Goal: Task Accomplishment & Management: Use online tool/utility

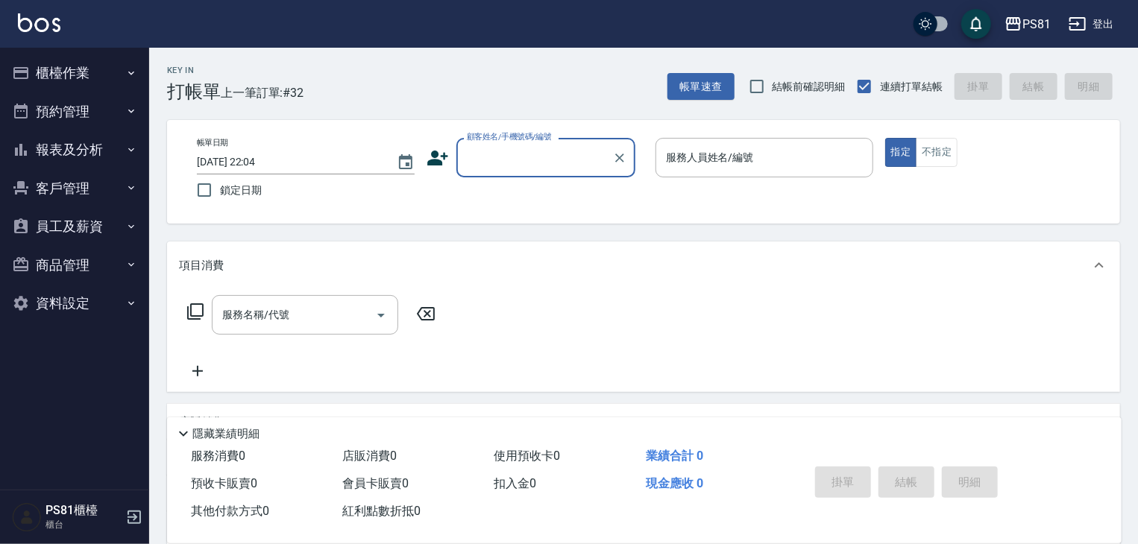
click at [91, 218] on button "員工及薪資" at bounding box center [74, 226] width 137 height 39
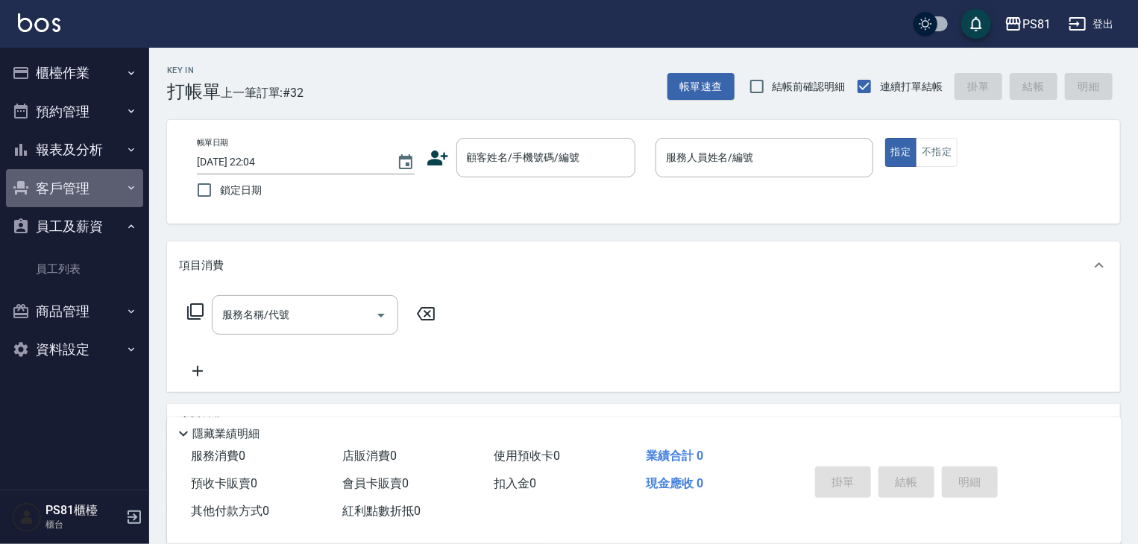
click at [119, 192] on button "客戶管理" at bounding box center [74, 188] width 137 height 39
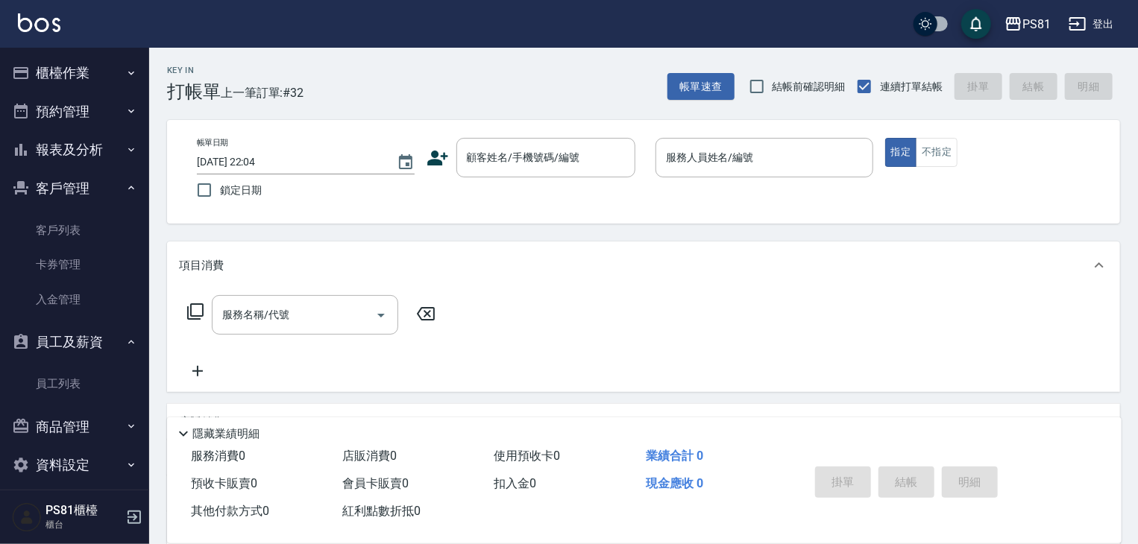
click at [97, 75] on button "櫃檯作業" at bounding box center [74, 73] width 137 height 39
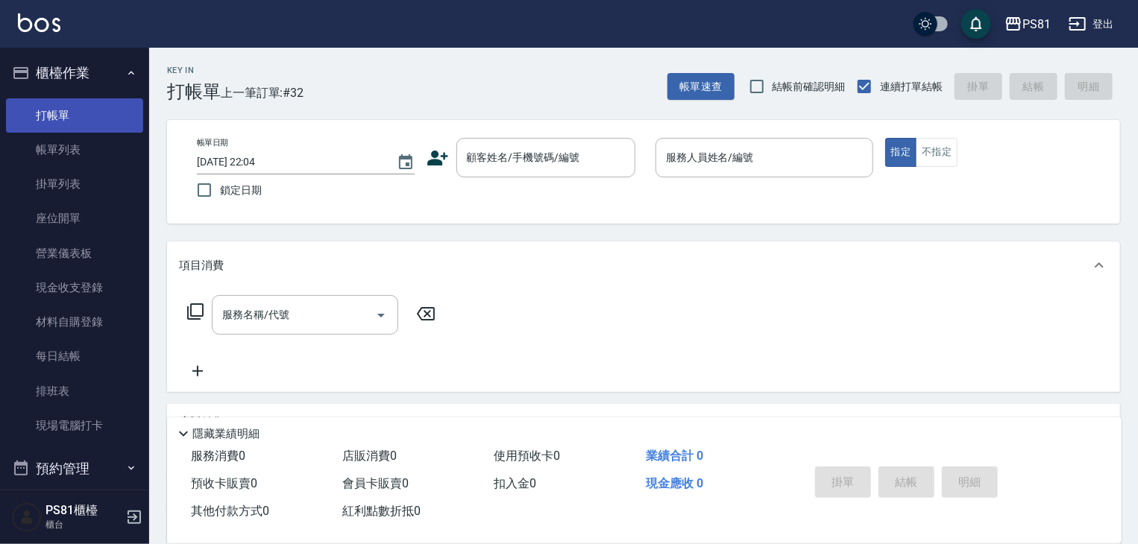
click at [78, 128] on link "打帳單" at bounding box center [74, 115] width 137 height 34
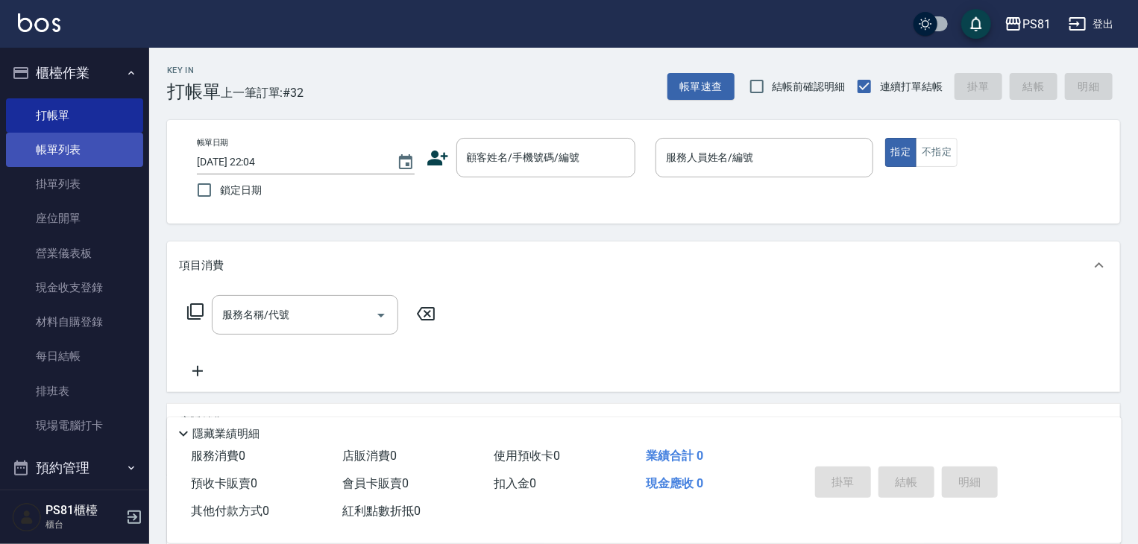
click at [78, 145] on link "帳單列表" at bounding box center [74, 150] width 137 height 34
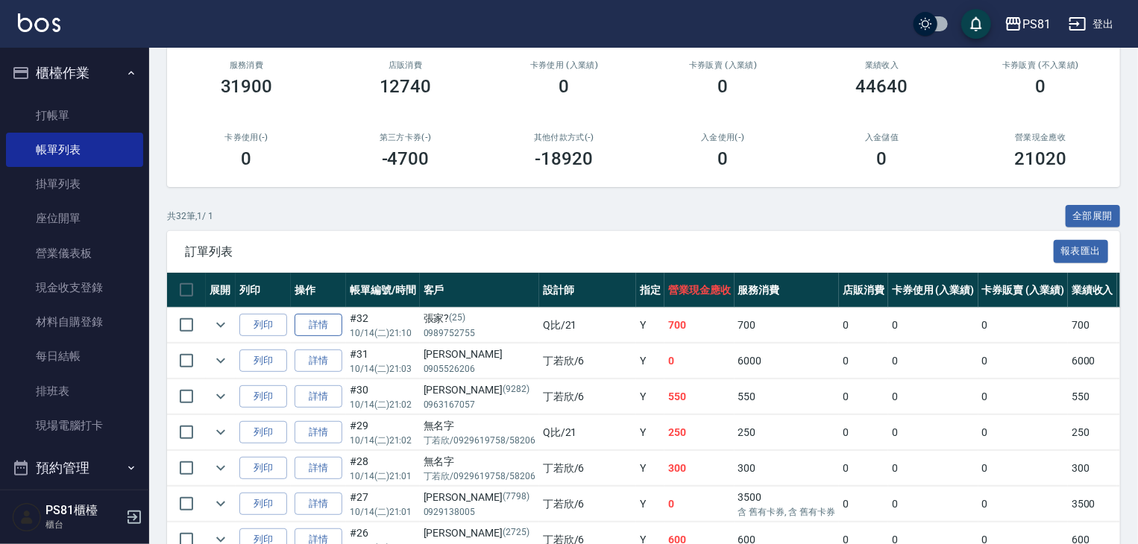
scroll to position [149, 0]
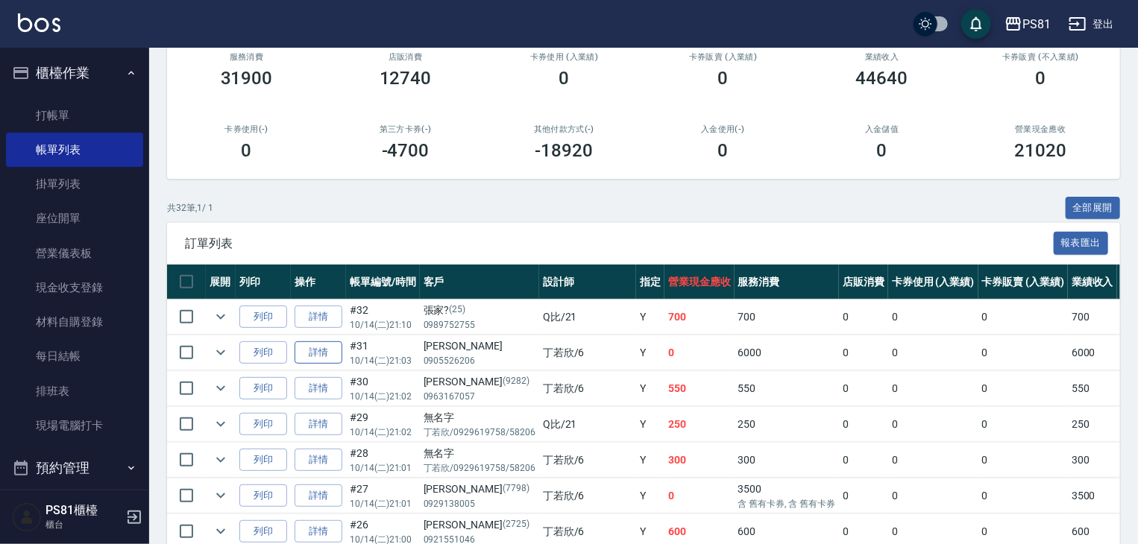
click at [296, 365] on link "詳情" at bounding box center [319, 353] width 48 height 23
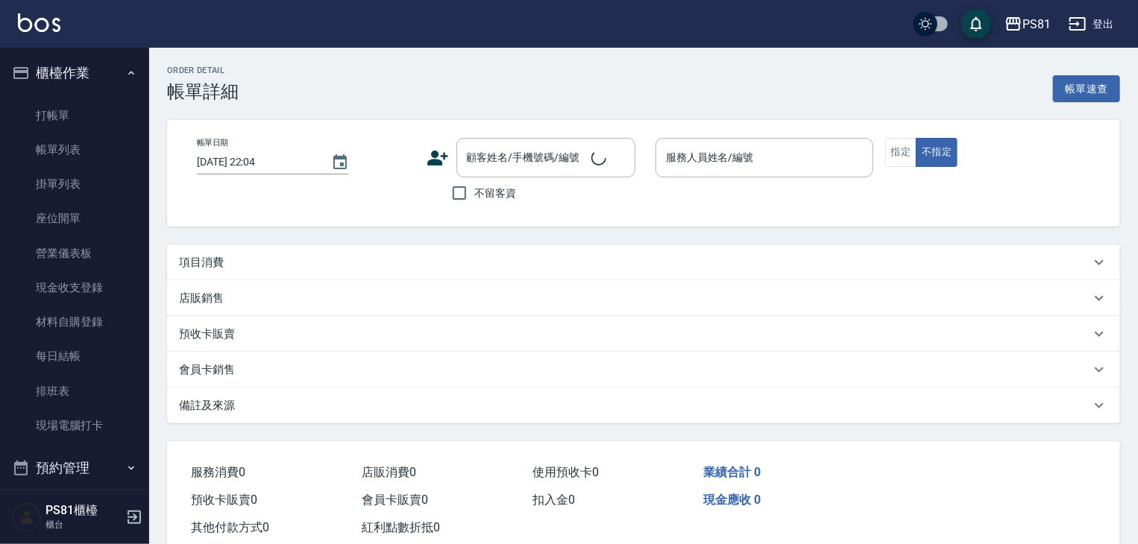
type input "[DATE] 21:03"
type input "[PERSON_NAME]-6"
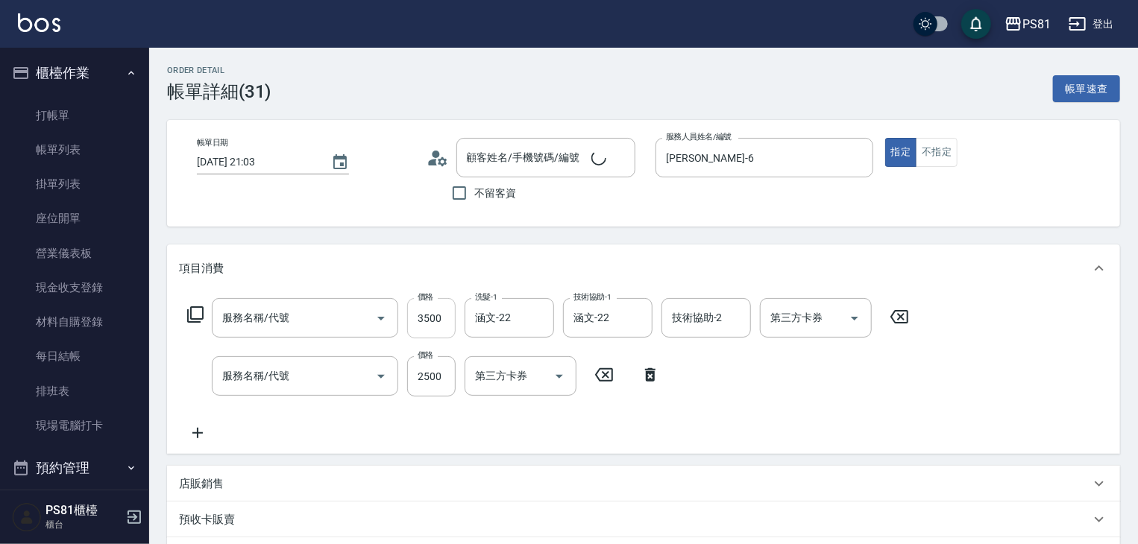
type input "[PERSON_NAME]/0905526206/"
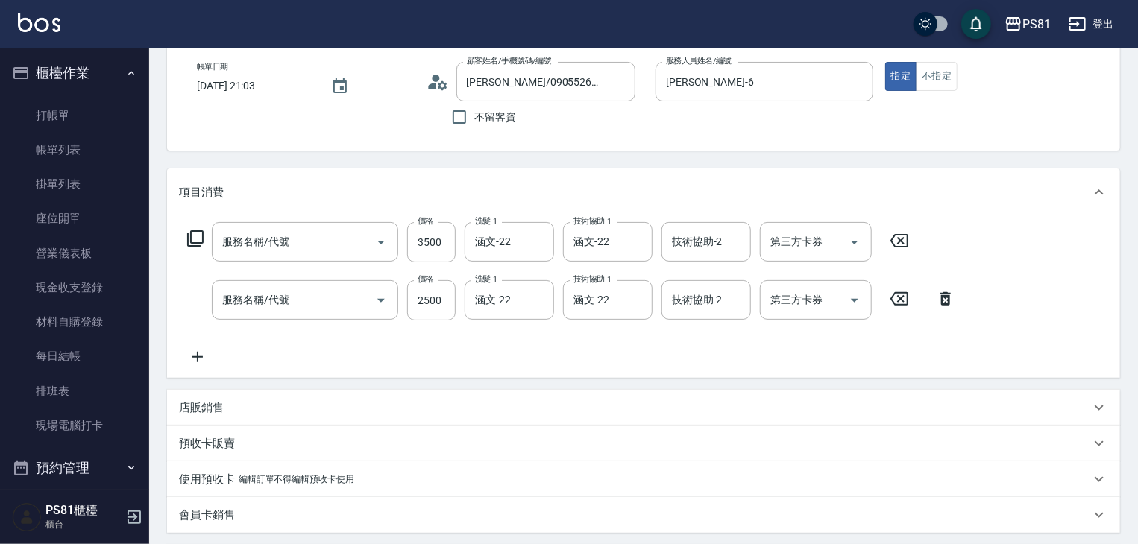
type input "基本離子燙(305)"
type input "基本染髮(401)"
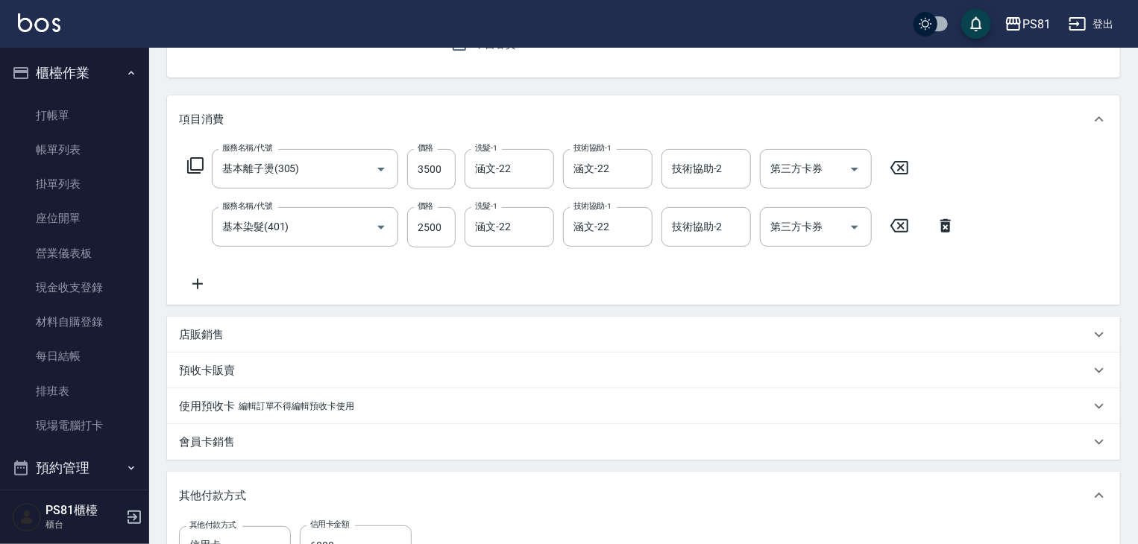
click at [232, 337] on div "店販銷售" at bounding box center [634, 335] width 911 height 16
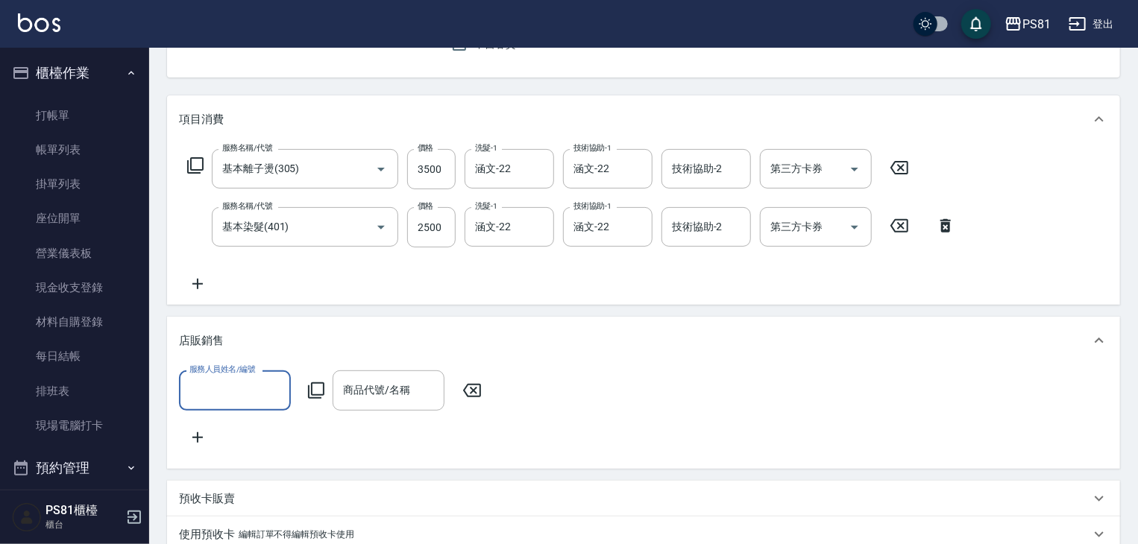
scroll to position [0, 0]
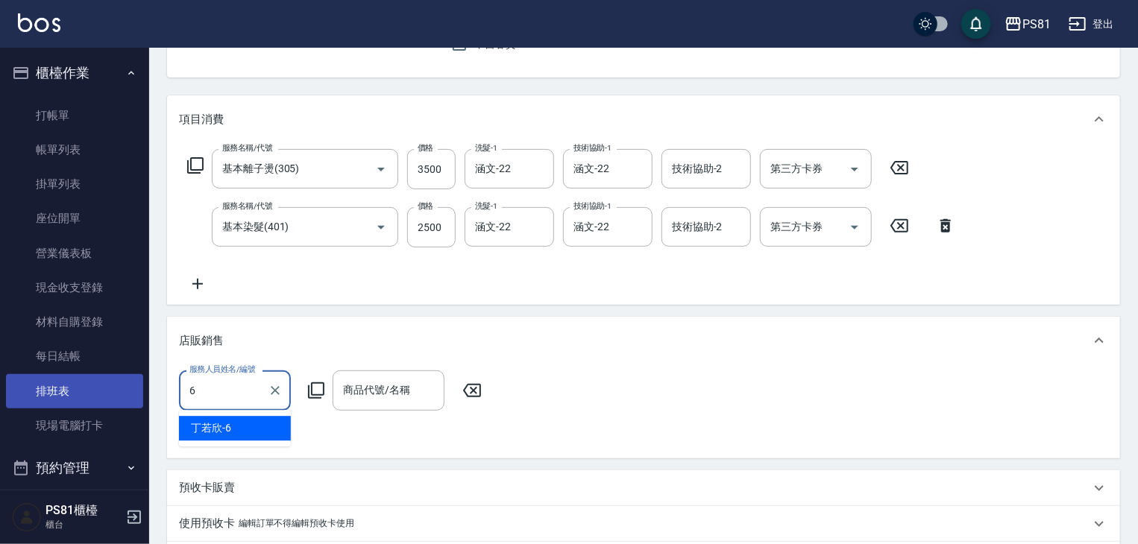
type input "[PERSON_NAME]-6"
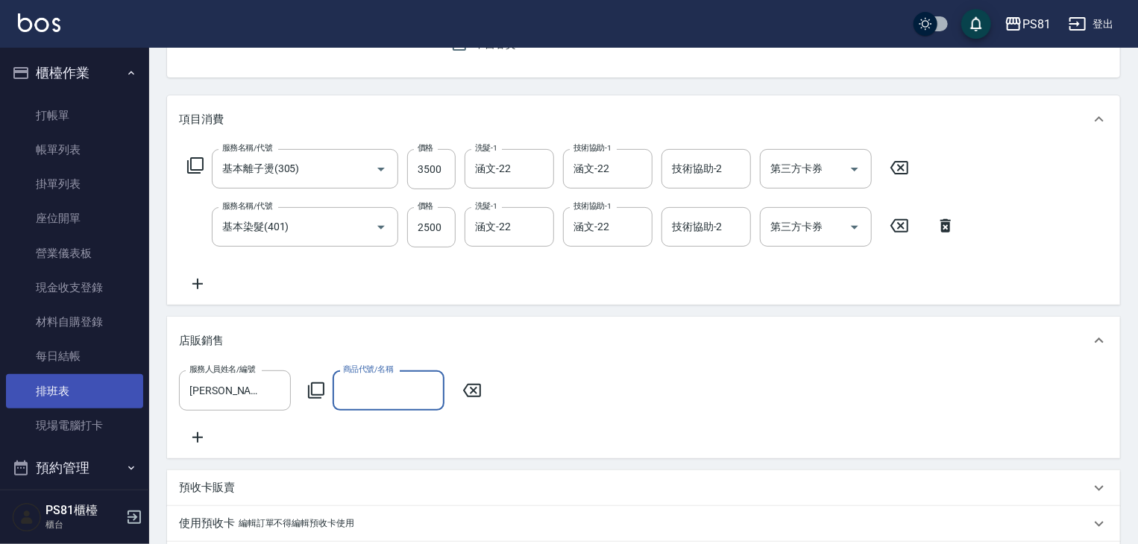
type input "ㄎ"
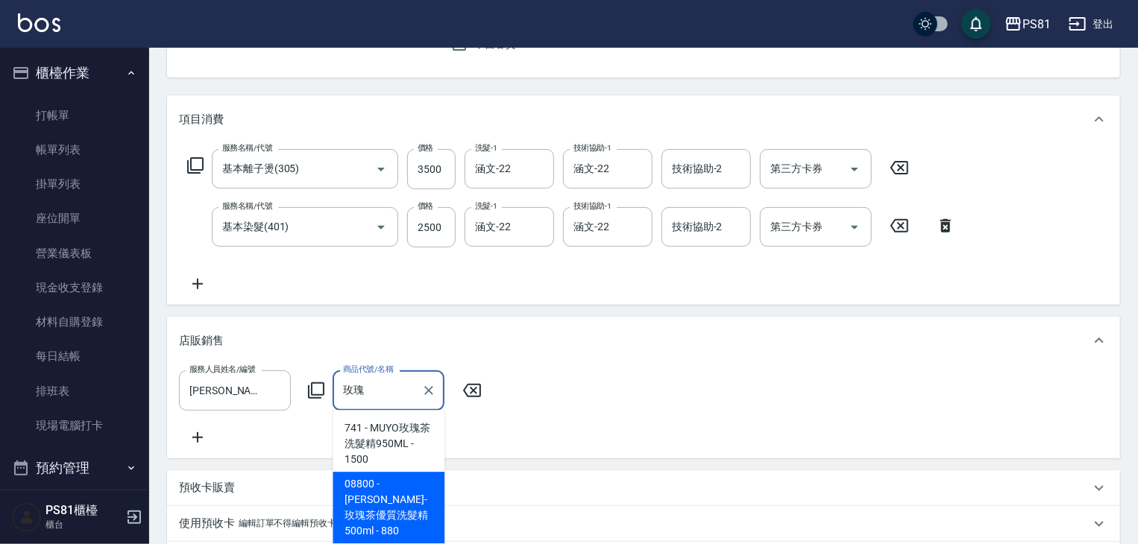
type input "玫瑰"
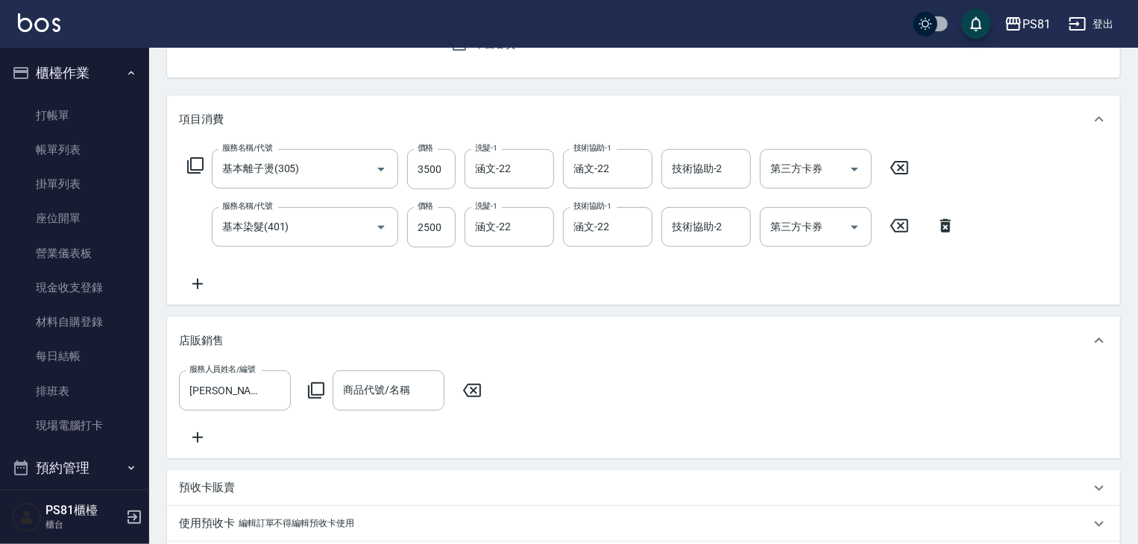
click at [394, 496] on div "預收卡販賣" at bounding box center [634, 488] width 911 height 16
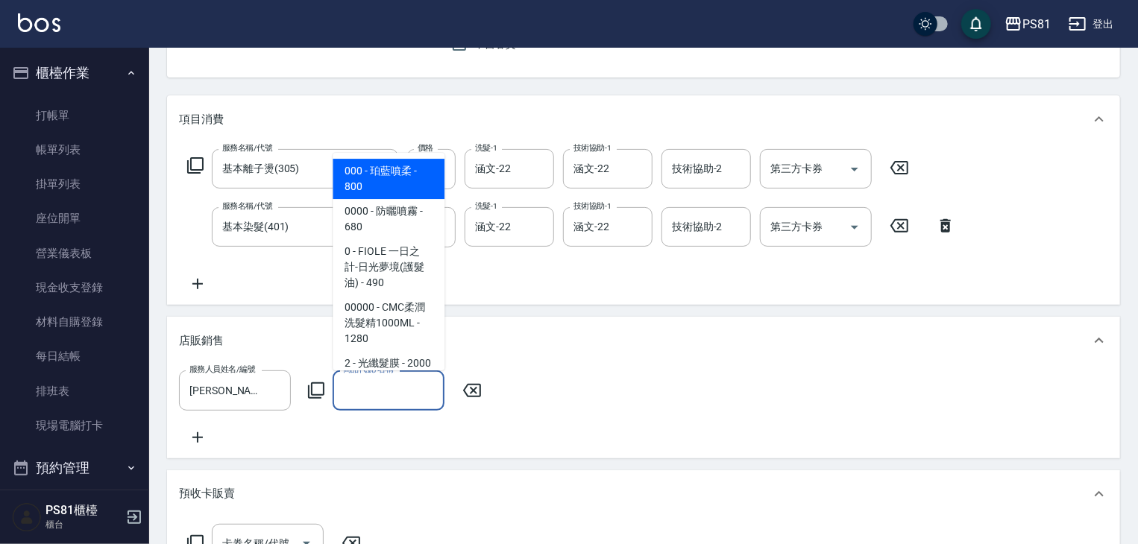
click at [390, 403] on input "商品代號/名稱" at bounding box center [388, 390] width 98 height 26
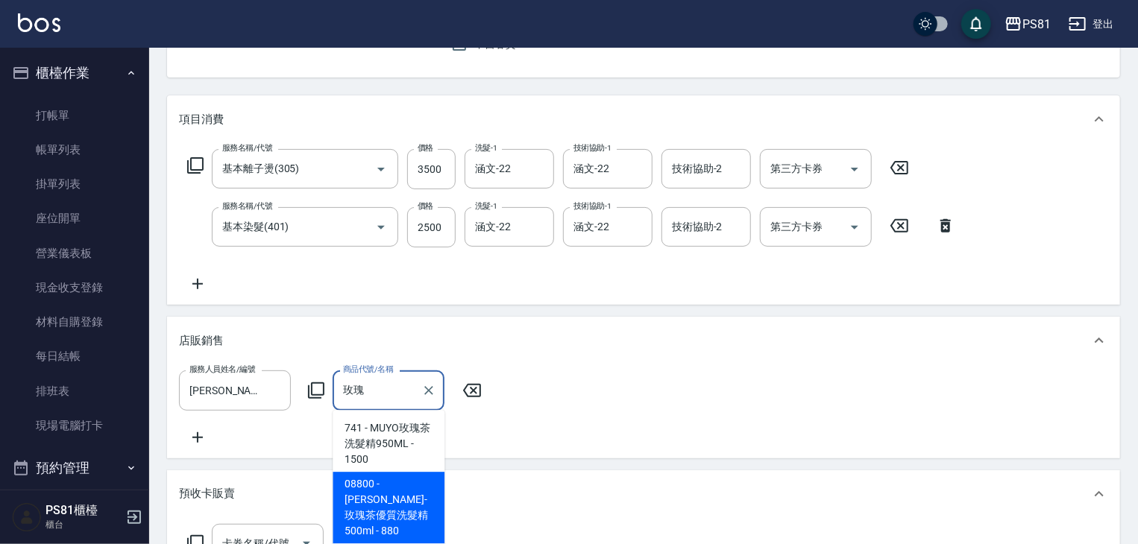
type input "玫瑰"
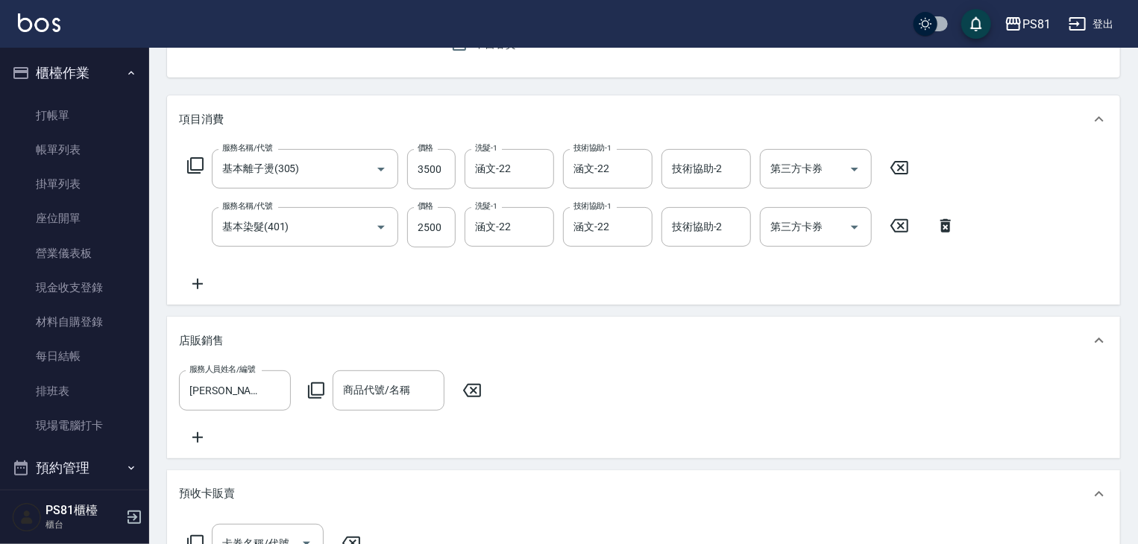
click at [392, 481] on div "預收卡販賣" at bounding box center [643, 495] width 953 height 48
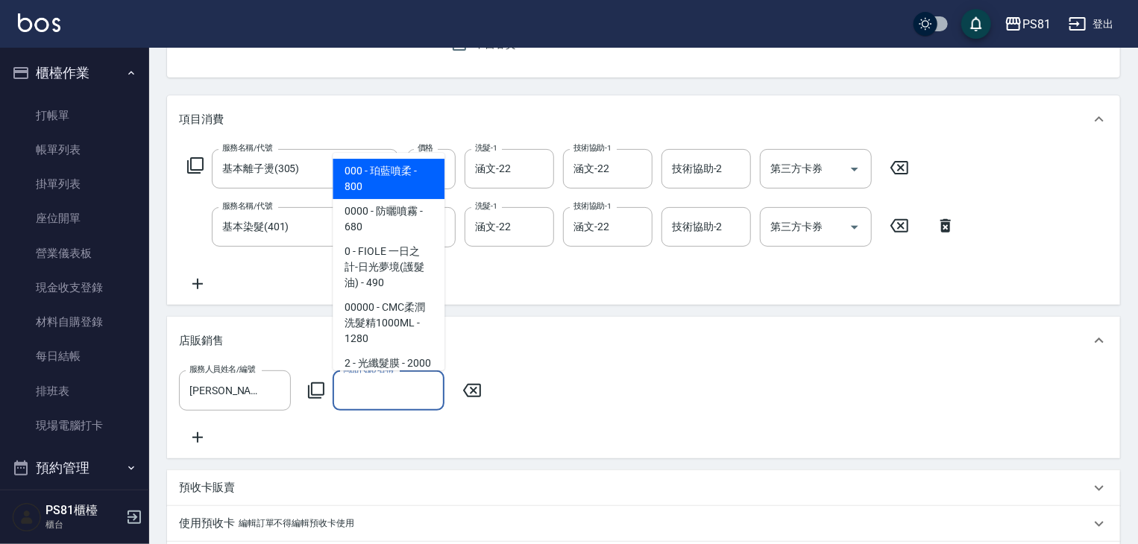
click at [383, 392] on input "商品代號/名稱" at bounding box center [388, 390] width 98 height 26
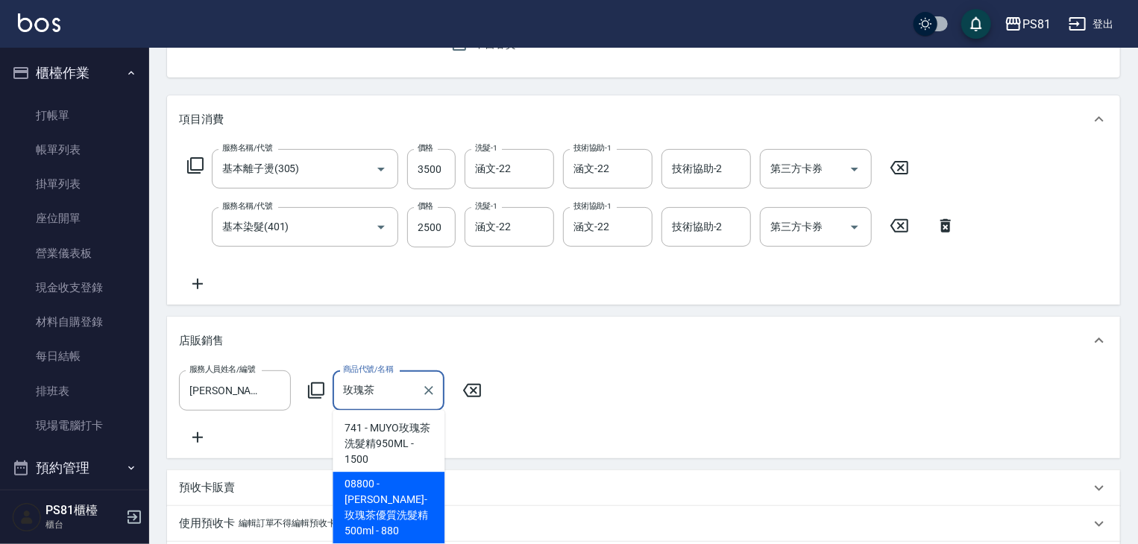
click at [398, 476] on span "08800 - [PERSON_NAME]-玫瑰茶優質洗髮精500ml - 880" at bounding box center [389, 508] width 112 height 72
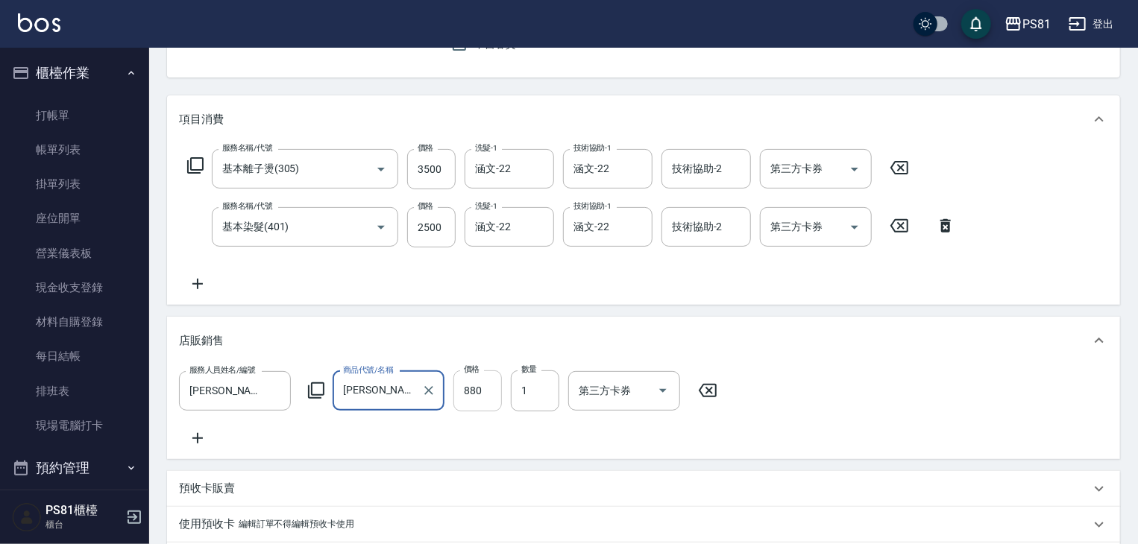
type input "[PERSON_NAME]-玫瑰茶優質洗髮精500ml"
click at [466, 386] on input "880" at bounding box center [477, 391] width 48 height 40
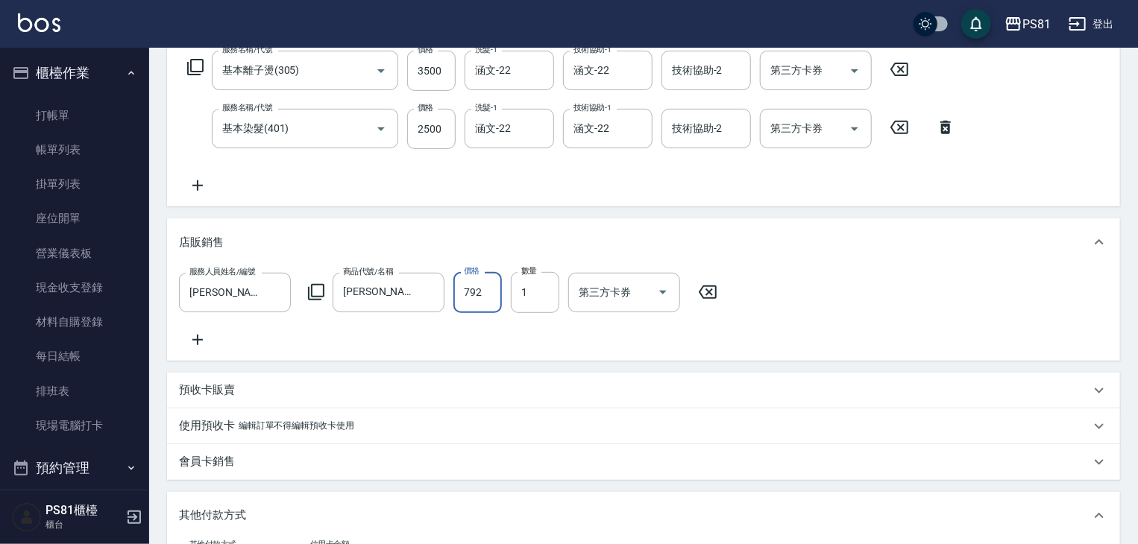
scroll to position [564, 0]
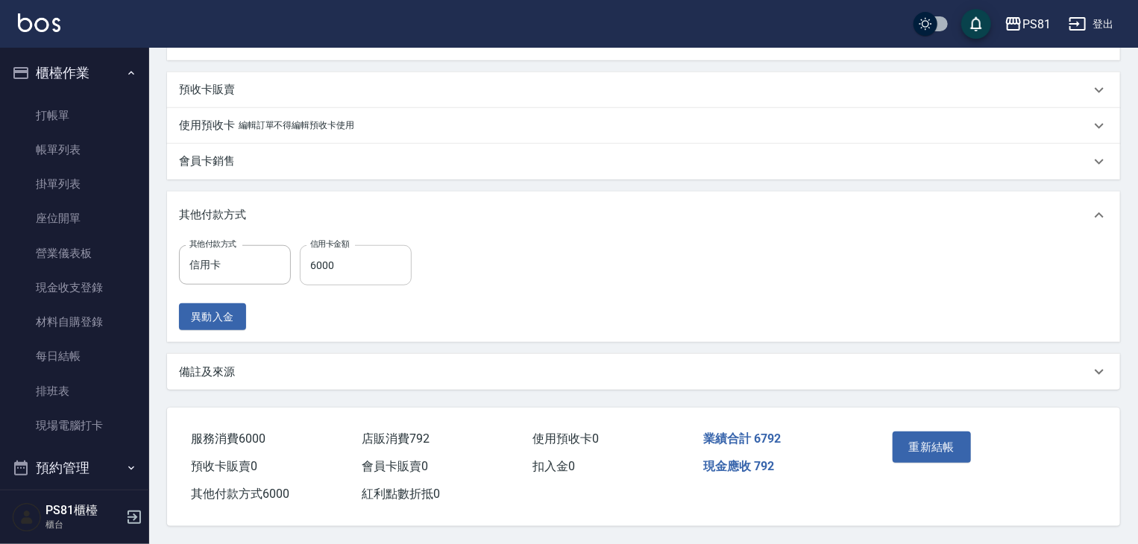
type input "792"
click at [388, 266] on input "6000" at bounding box center [356, 265] width 112 height 40
type input "6792"
click at [919, 444] on button "重新結帳" at bounding box center [932, 447] width 79 height 31
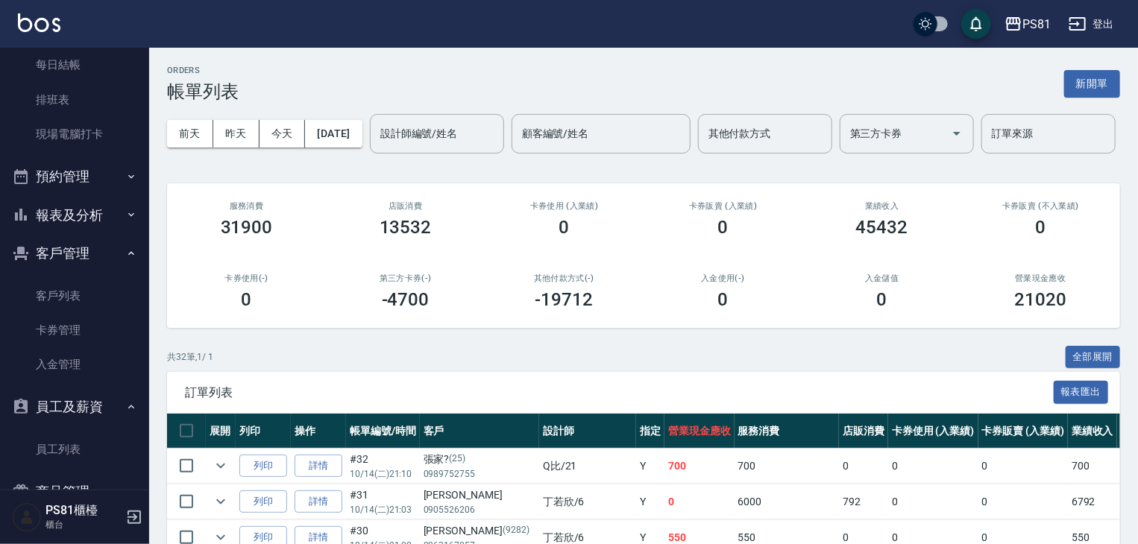
scroll to position [298, 0]
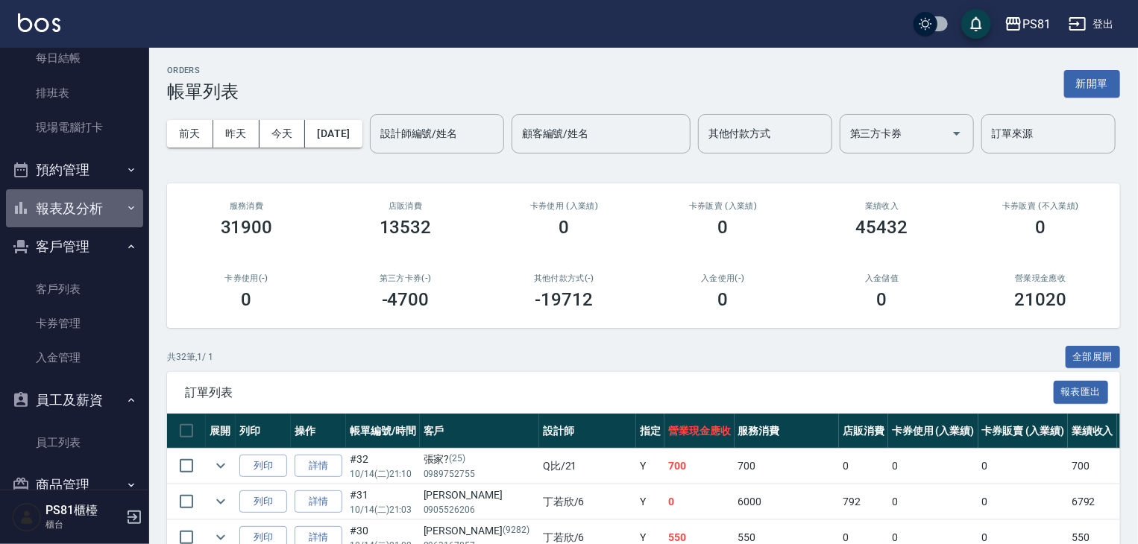
click at [75, 202] on button "報表及分析" at bounding box center [74, 208] width 137 height 39
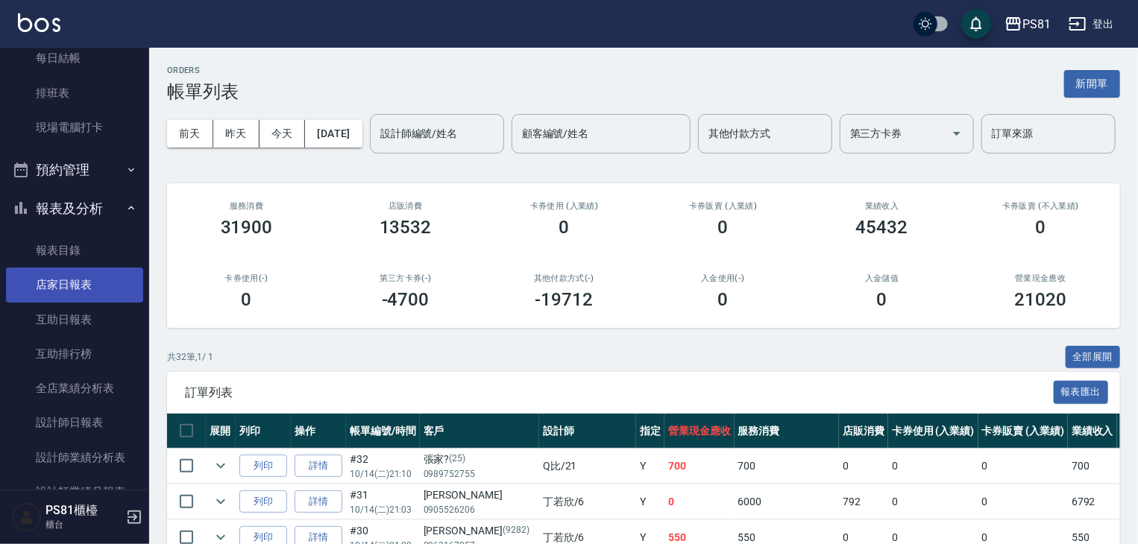
click at [81, 289] on link "店家日報表" at bounding box center [74, 285] width 137 height 34
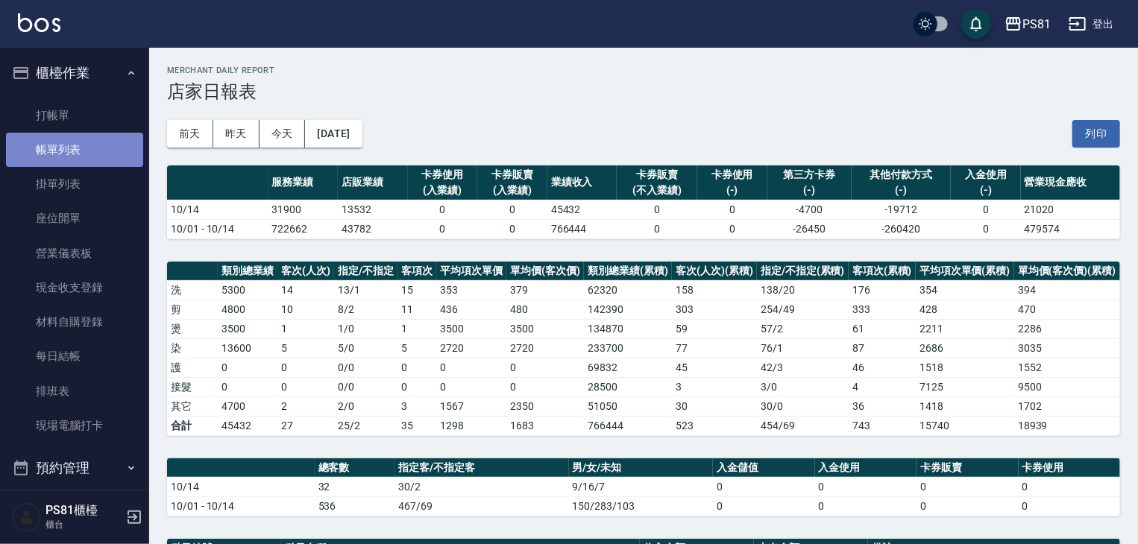
click at [89, 159] on link "帳單列表" at bounding box center [74, 150] width 137 height 34
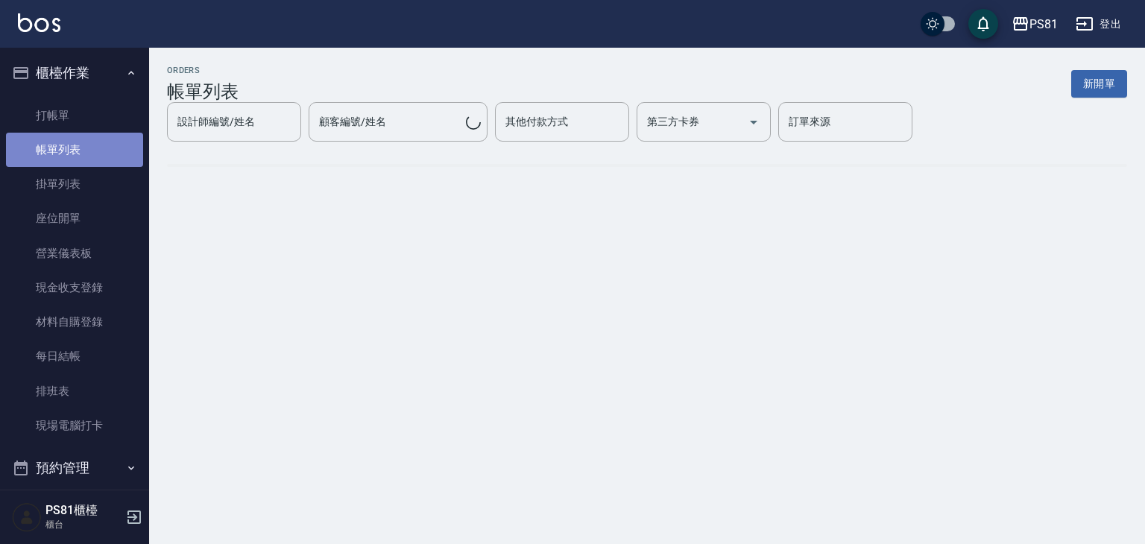
click at [89, 159] on link "帳單列表" at bounding box center [74, 150] width 137 height 34
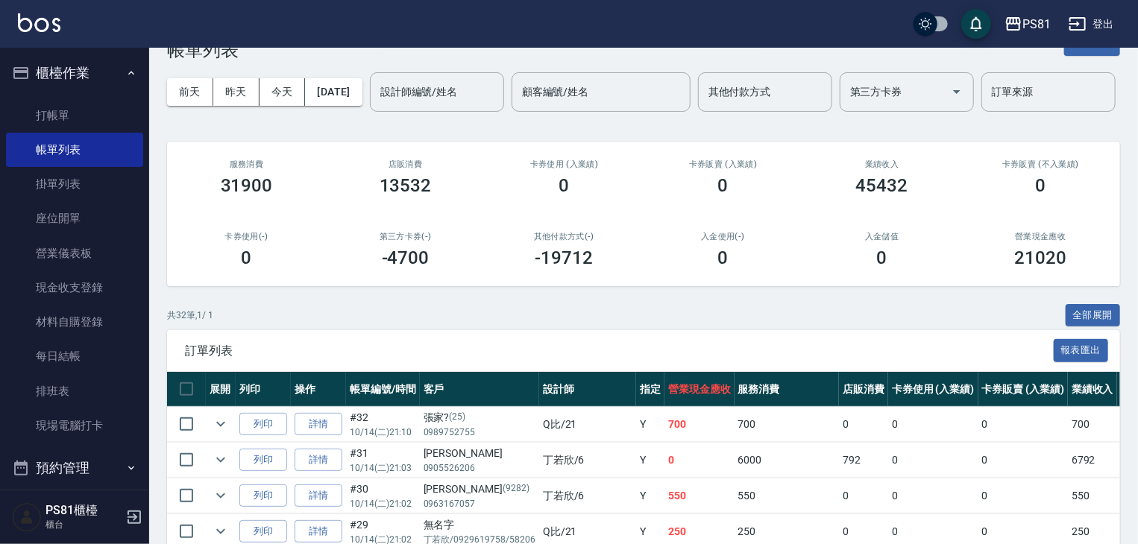
scroll to position [75, 0]
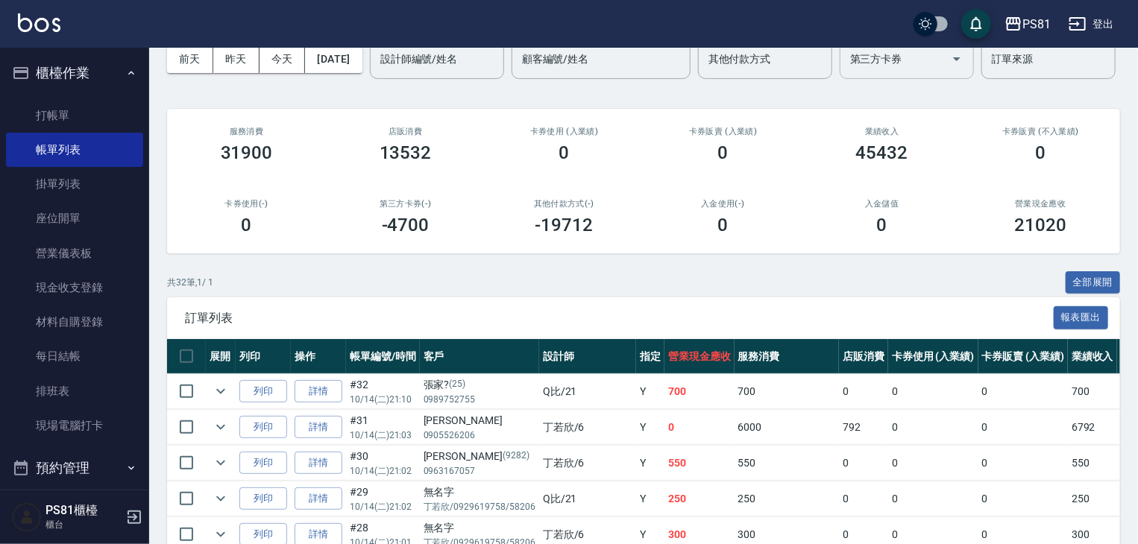
click at [846, 72] on input "第三方卡券" at bounding box center [895, 59] width 98 height 26
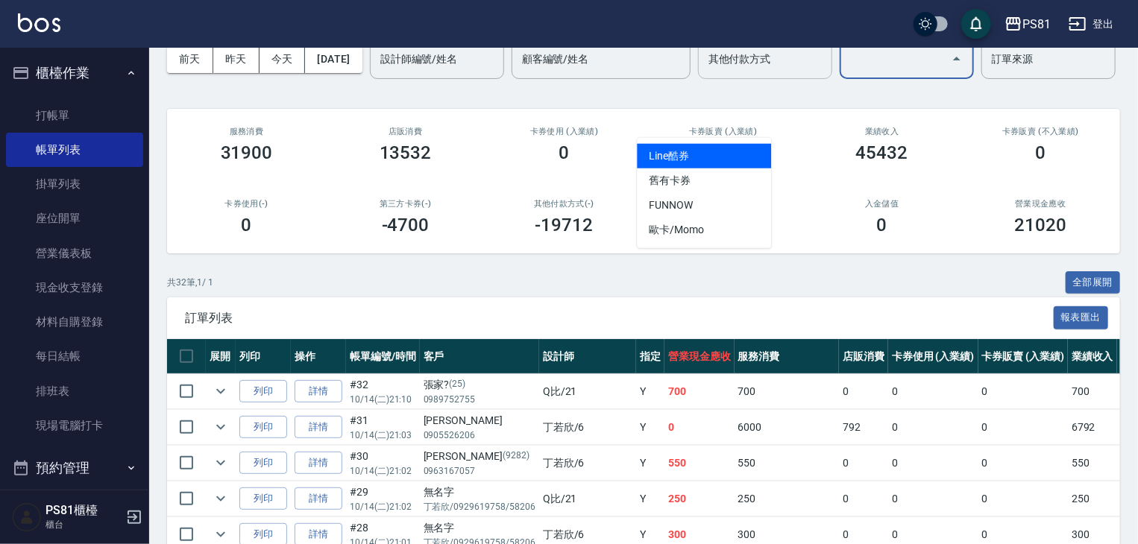
click at [698, 79] on div "其他付款方式" at bounding box center [765, 60] width 134 height 40
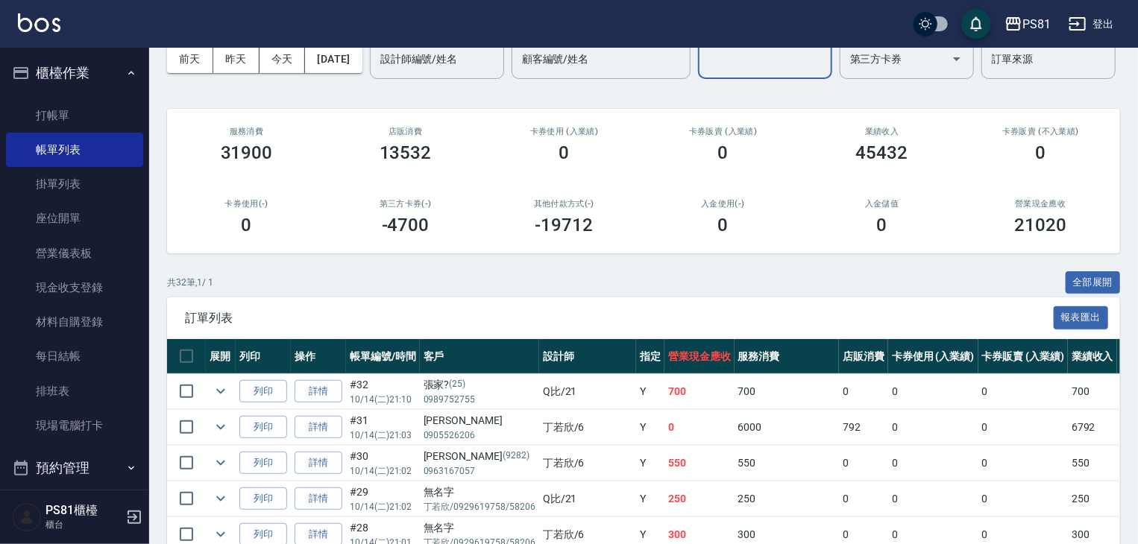
click at [705, 72] on input "其他付款方式" at bounding box center [765, 59] width 121 height 26
click at [698, 79] on div "其他付款方式" at bounding box center [765, 60] width 134 height 40
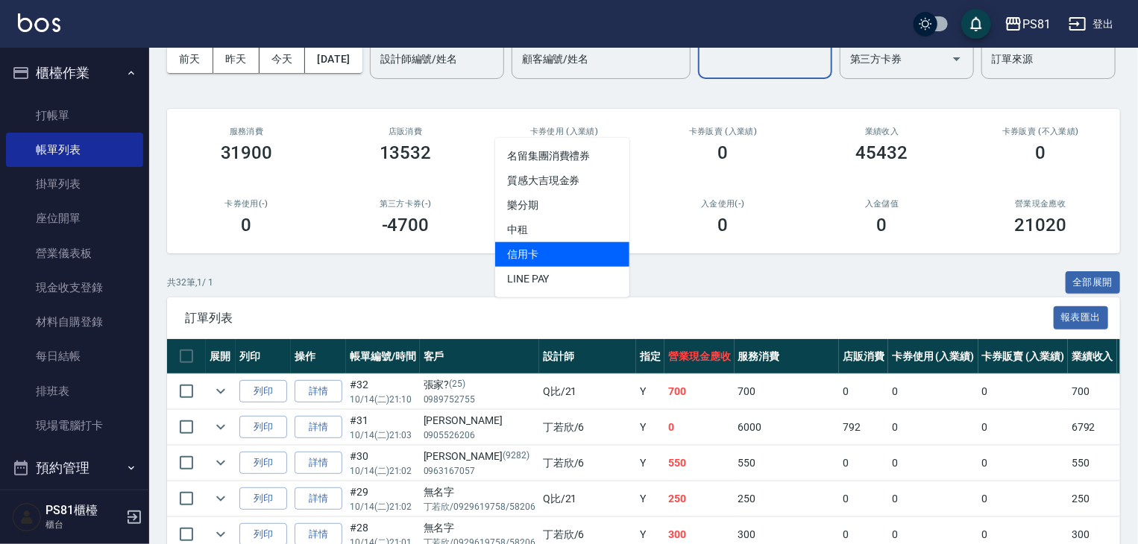
click at [546, 248] on span "信用卡" at bounding box center [562, 254] width 134 height 25
type input "信用卡"
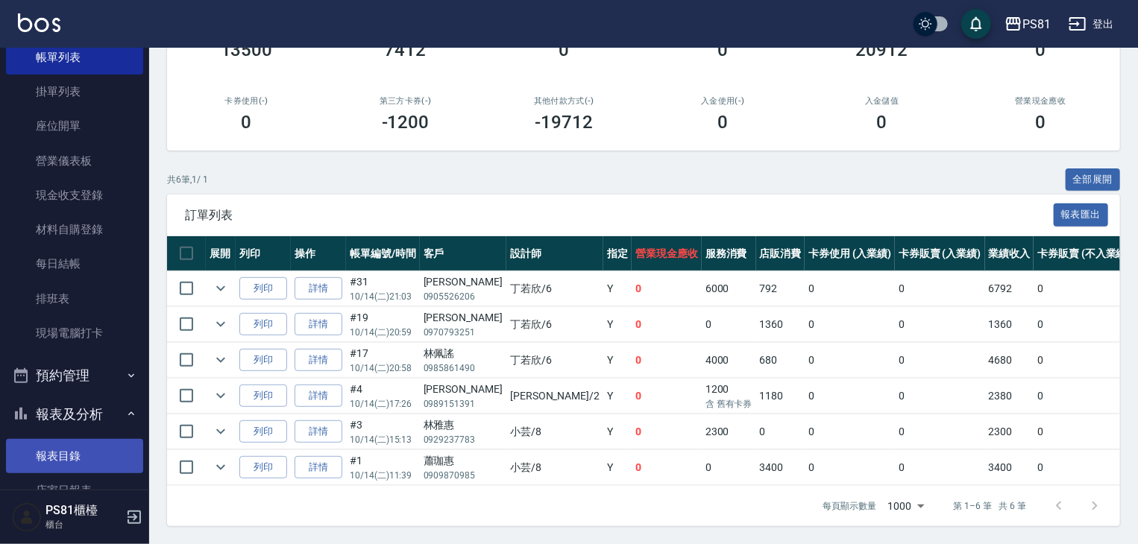
scroll to position [224, 0]
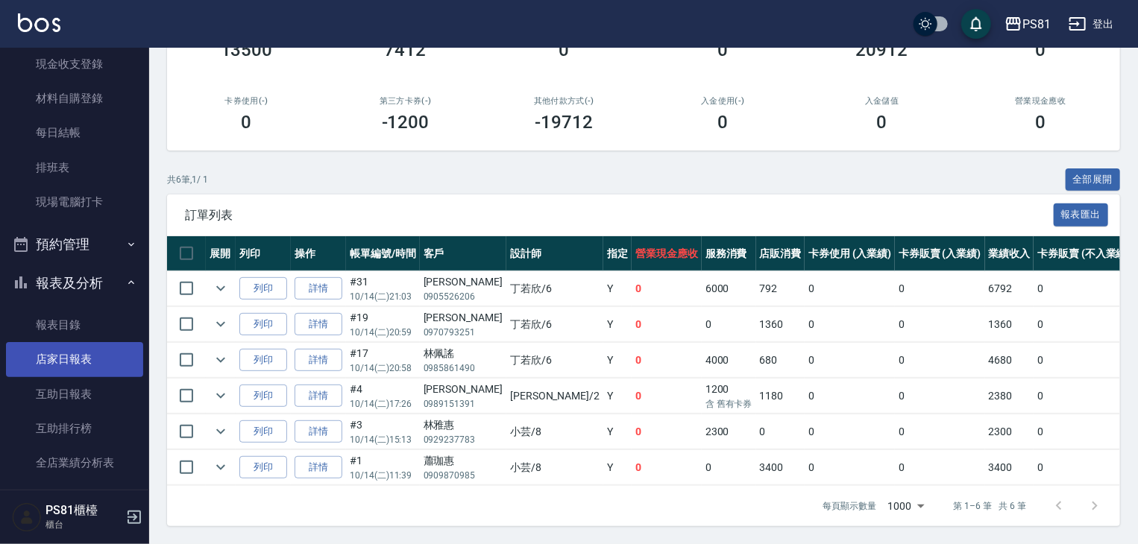
click at [92, 356] on link "店家日報表" at bounding box center [74, 359] width 137 height 34
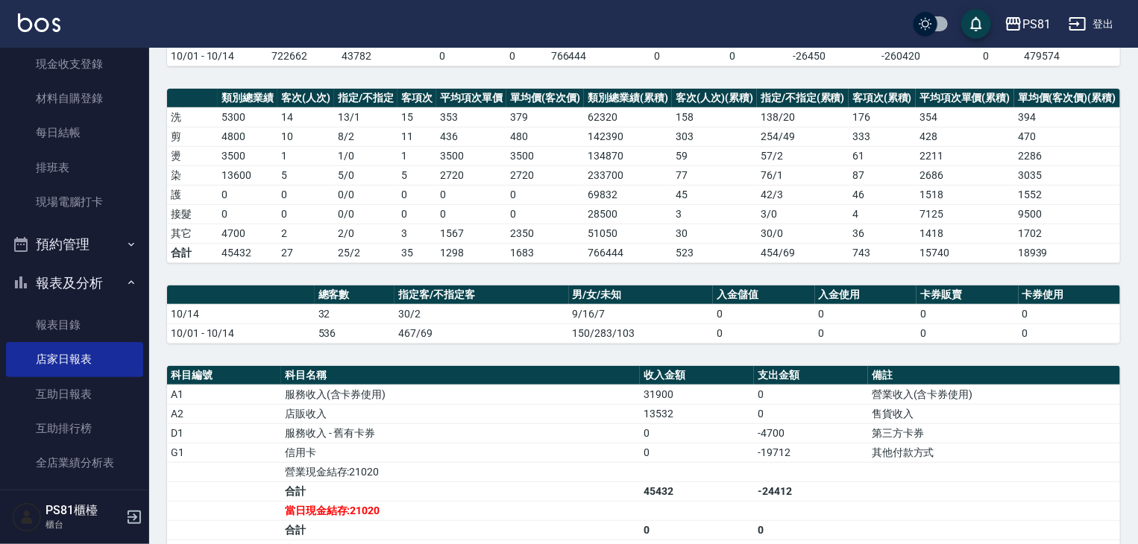
scroll to position [298, 0]
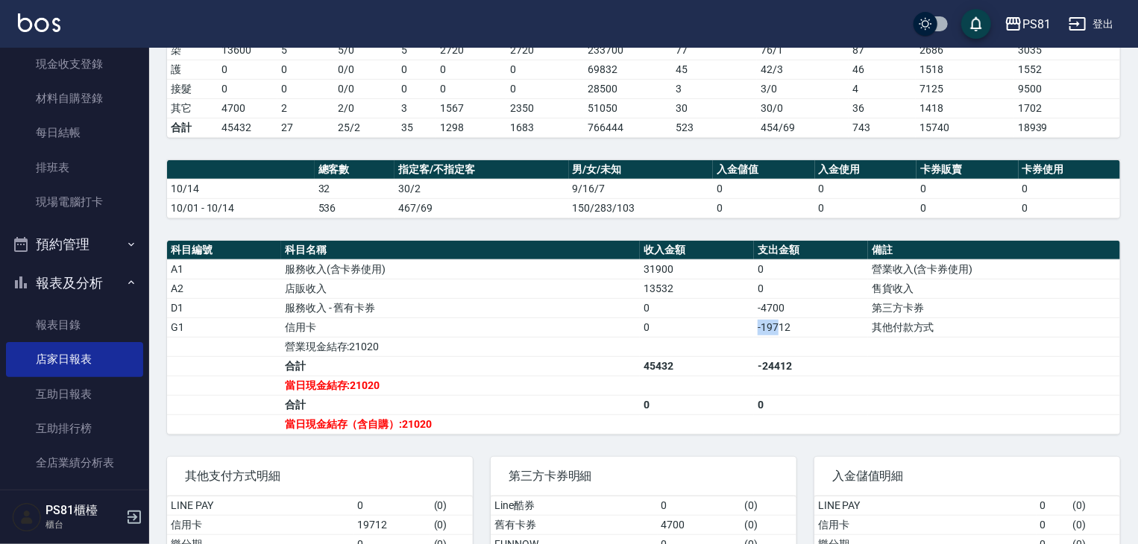
drag, startPoint x: 695, startPoint y: 328, endPoint x: 781, endPoint y: 324, distance: 85.8
click at [781, 324] on tr "G1 信用卡 0 -19712 其他付款方式" at bounding box center [643, 327] width 953 height 19
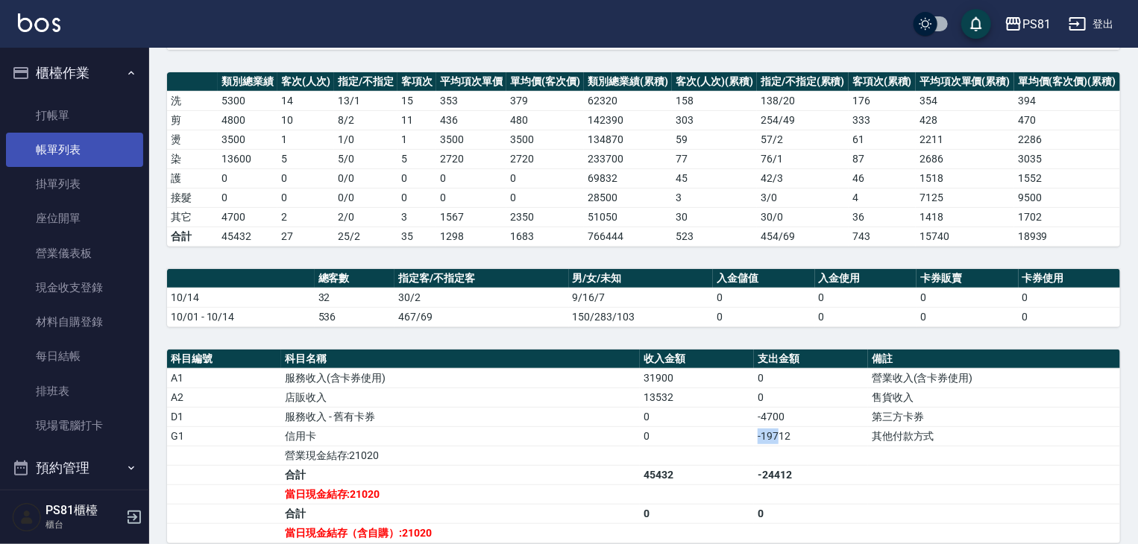
scroll to position [0, 0]
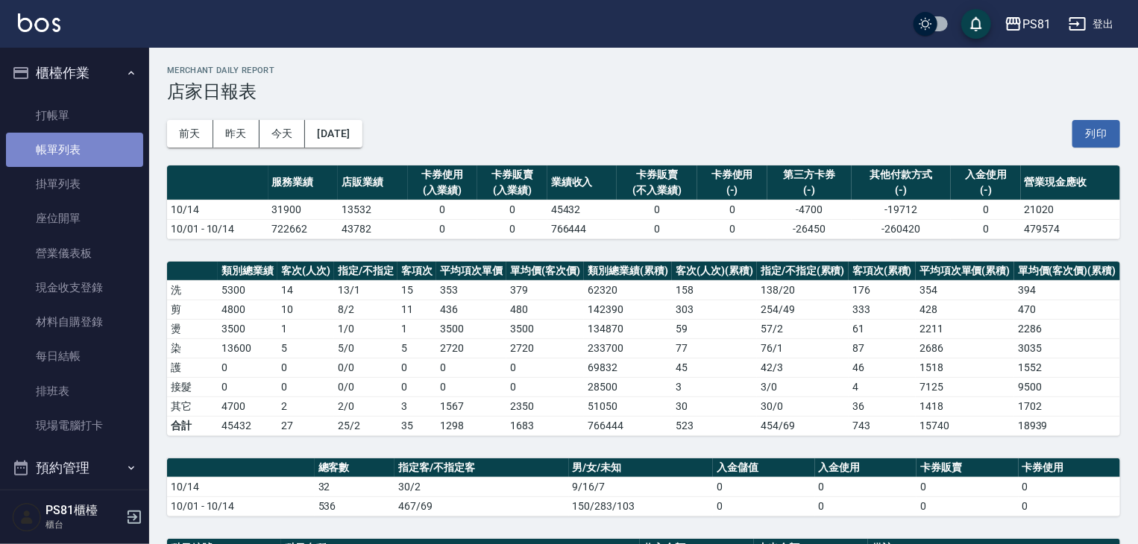
click at [91, 157] on link "帳單列表" at bounding box center [74, 150] width 137 height 34
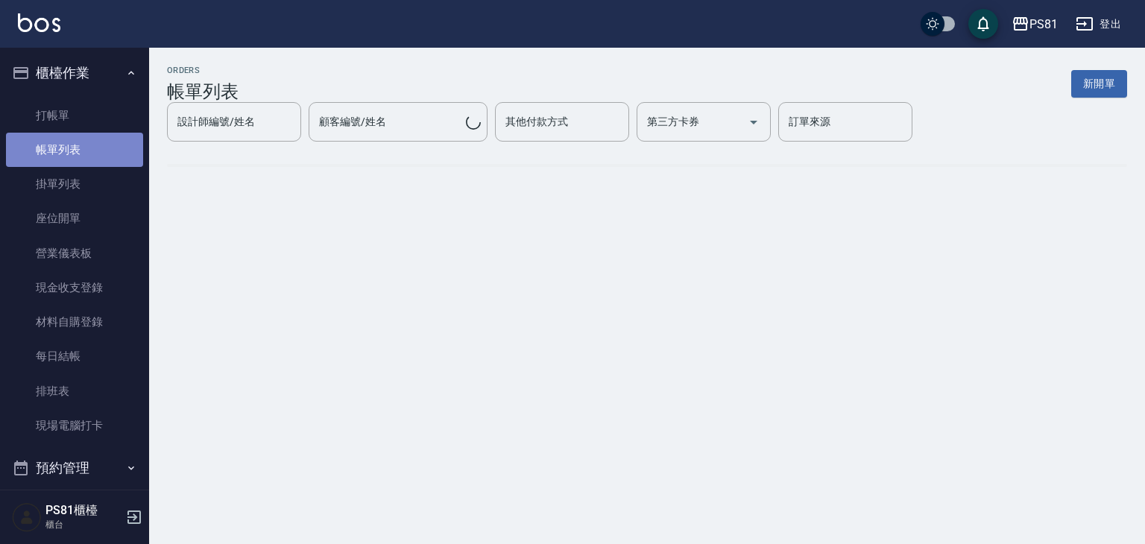
click at [90, 157] on link "帳單列表" at bounding box center [74, 150] width 137 height 34
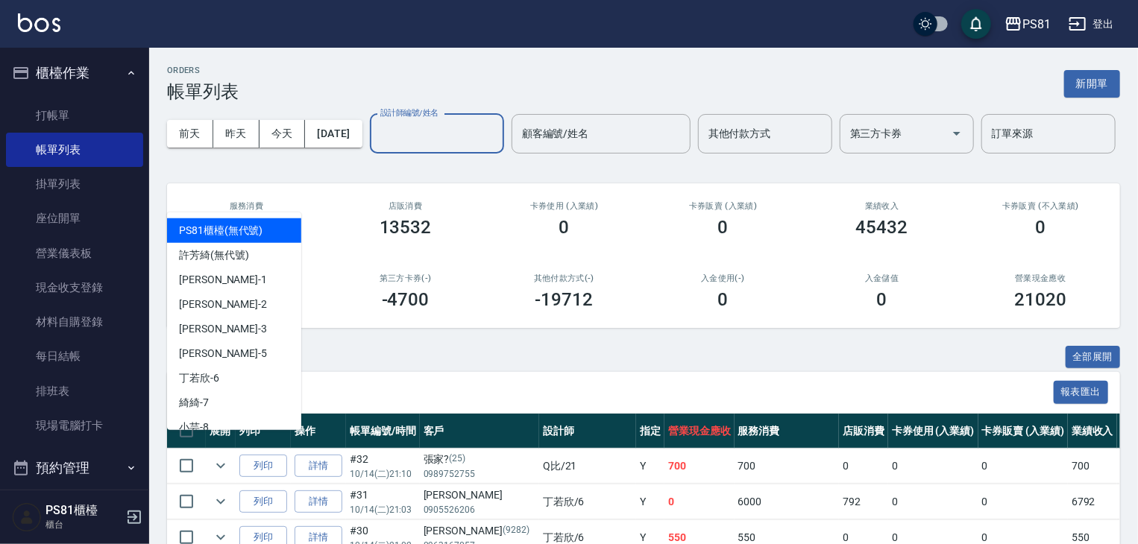
click at [377, 147] on input "設計師編號/姓名" at bounding box center [437, 134] width 121 height 26
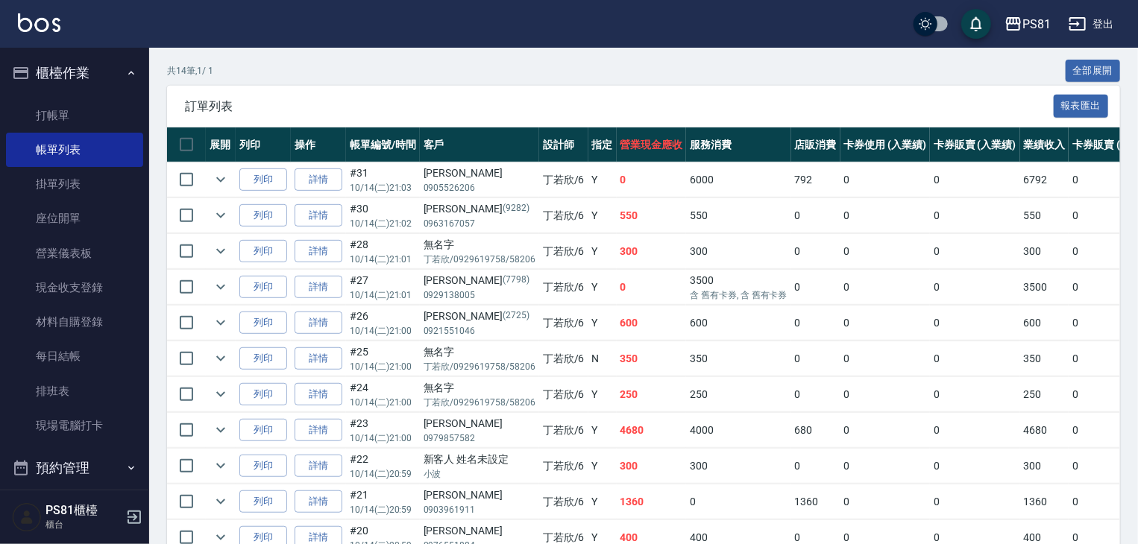
scroll to position [298, 0]
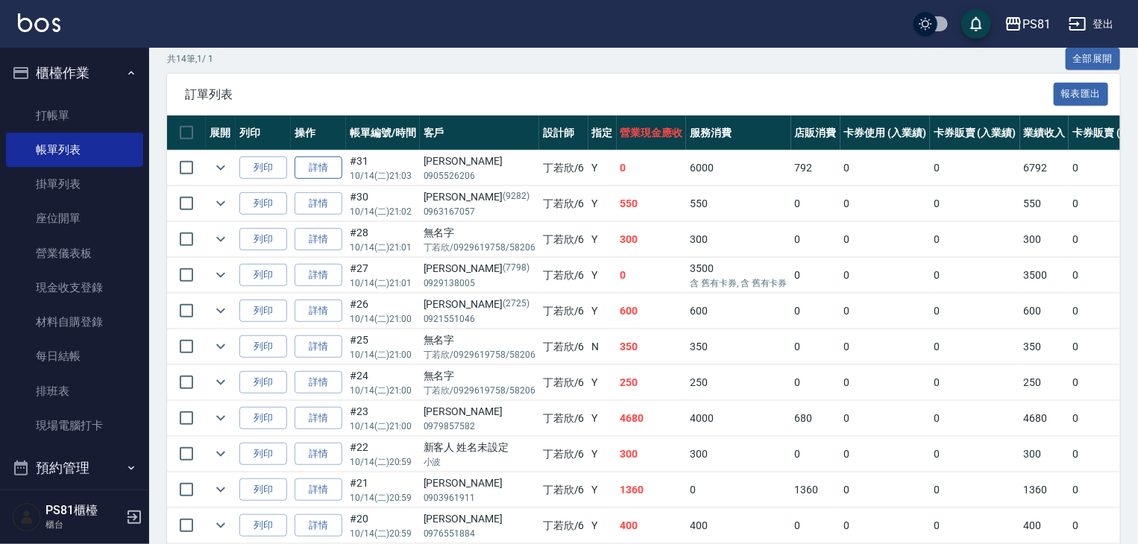
type input "[PERSON_NAME]-6"
click at [325, 180] on link "詳情" at bounding box center [319, 168] width 48 height 23
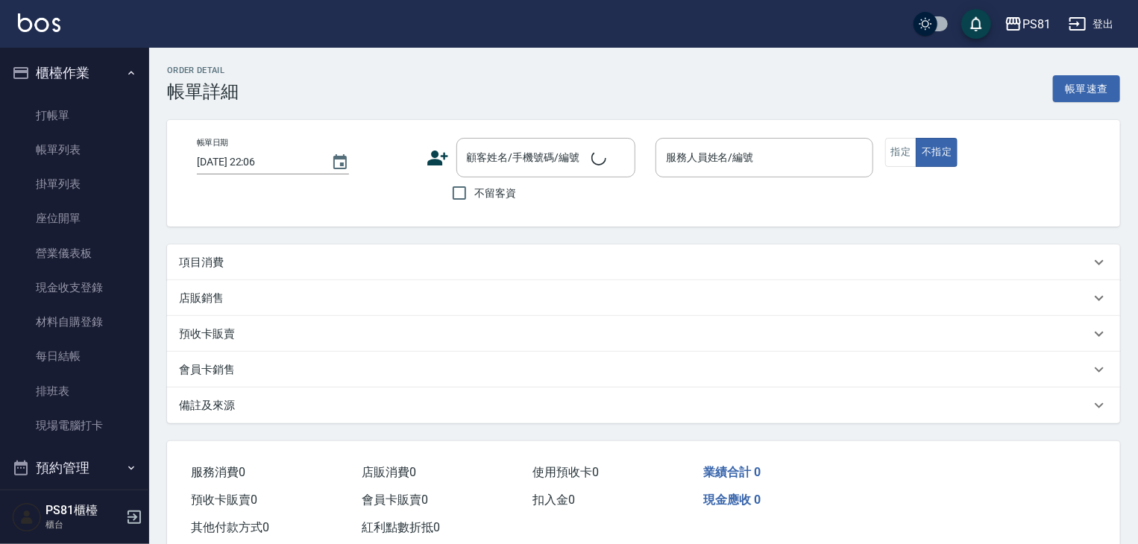
type input "[DATE] 21:03"
type input "[PERSON_NAME]-6"
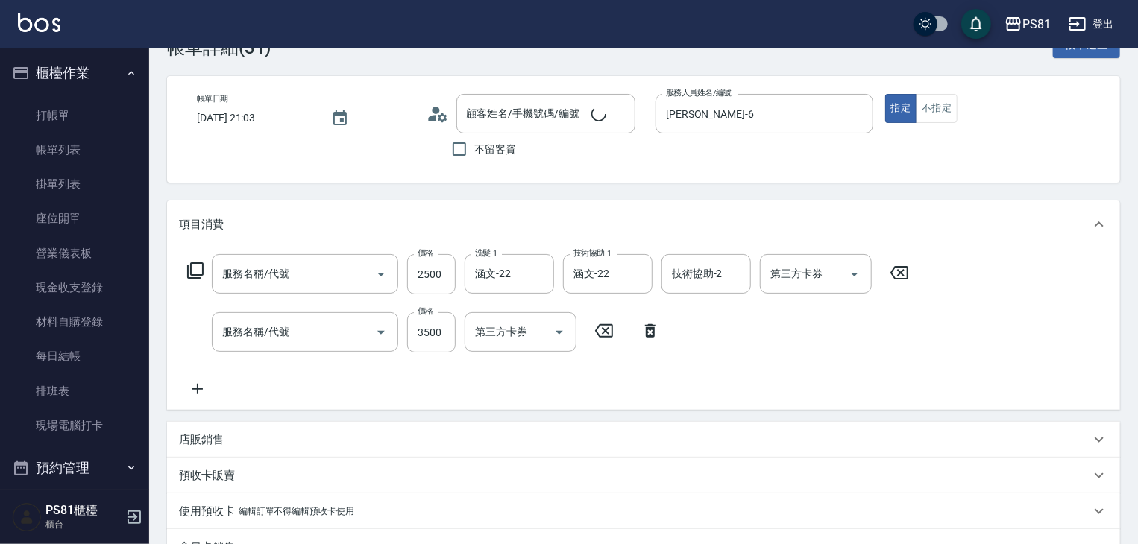
type input "基本染髮(401)"
type input "基本離子燙(305)"
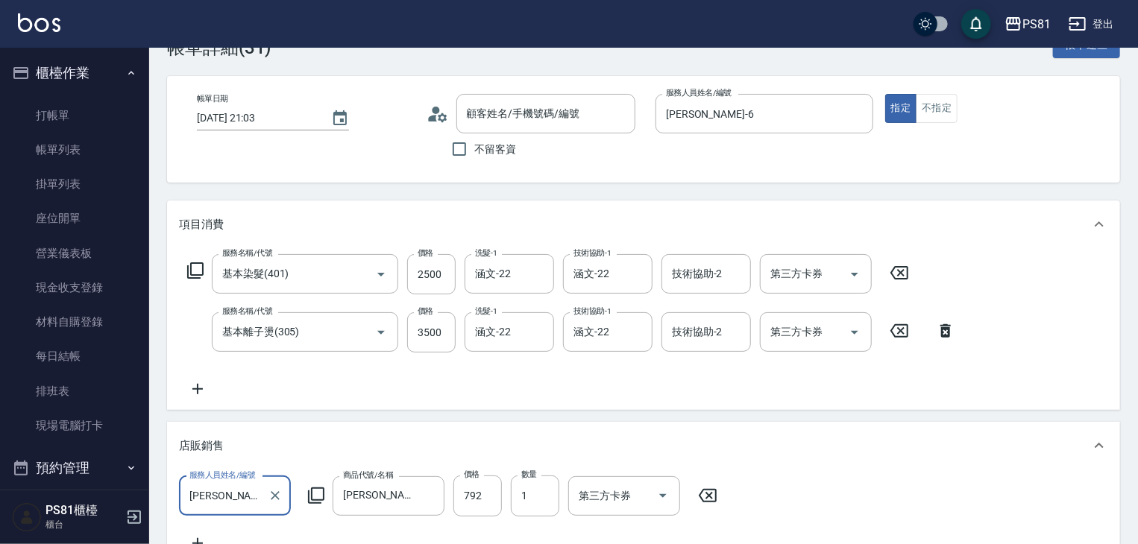
scroll to position [214, 0]
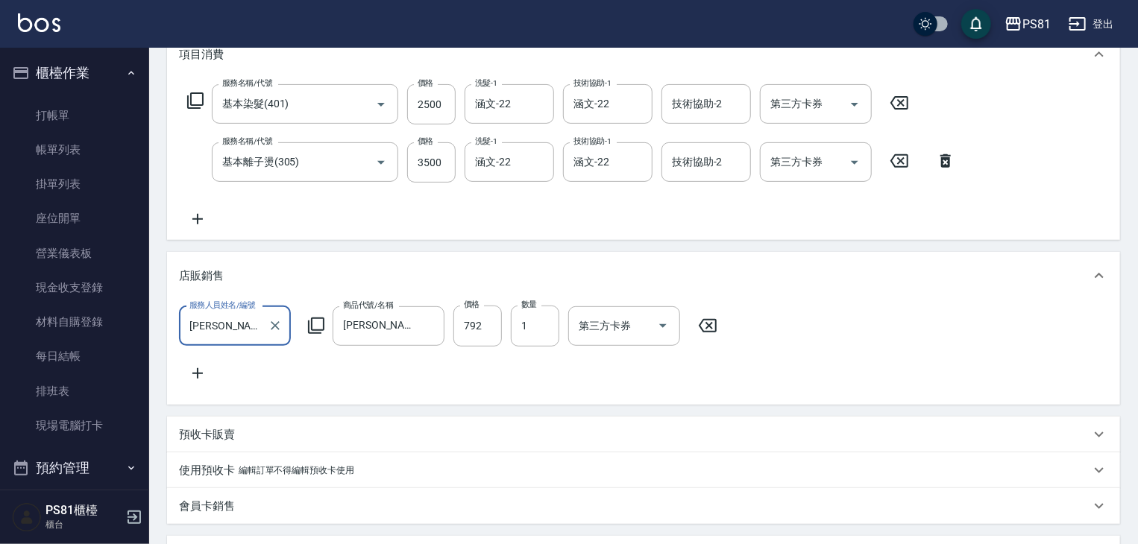
type input "[PERSON_NAME]/0905526206/"
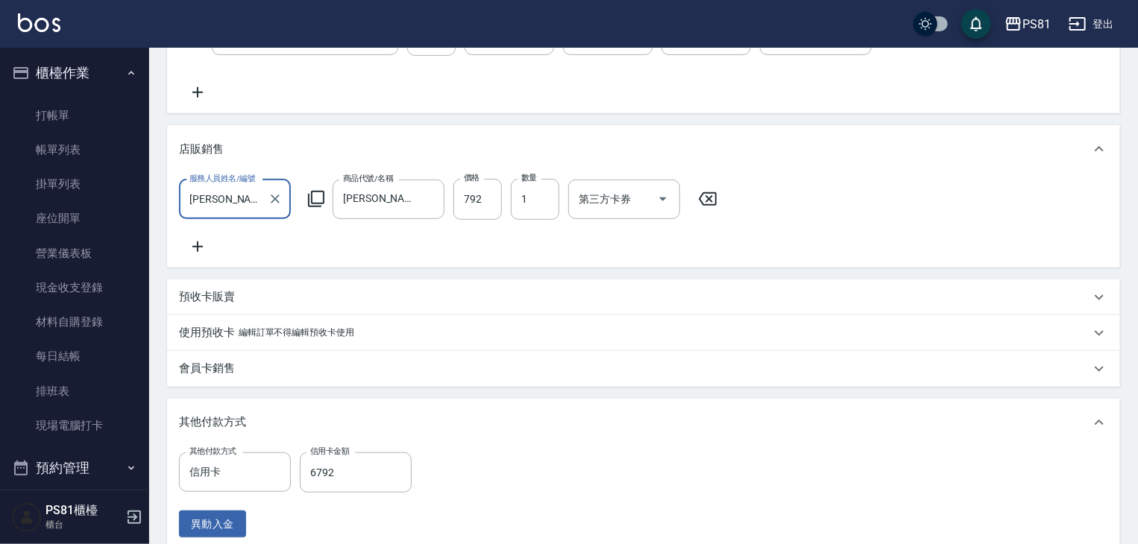
scroll to position [266, 0]
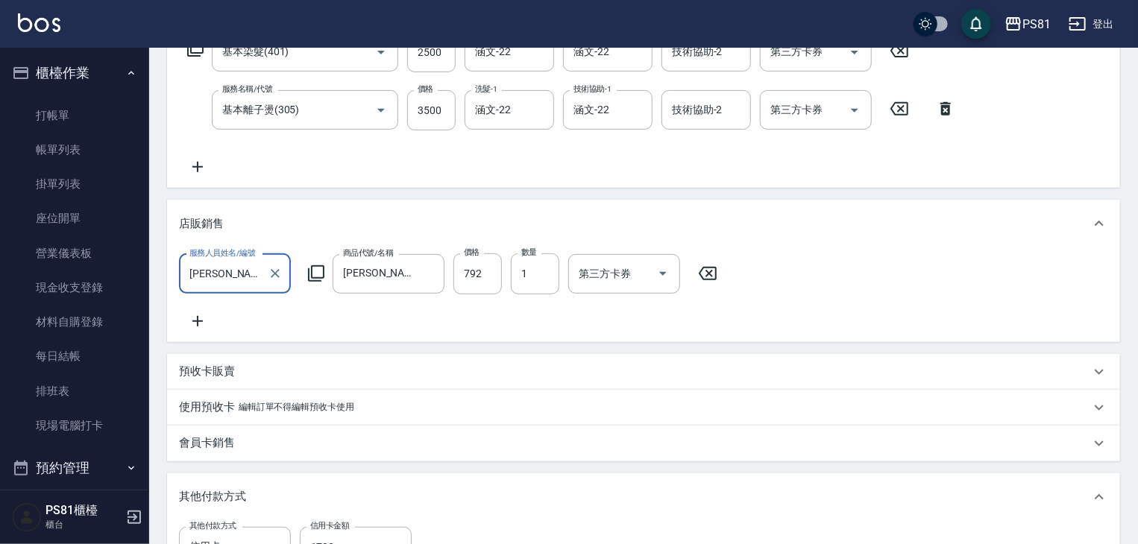
click at [198, 166] on icon at bounding box center [197, 167] width 10 height 10
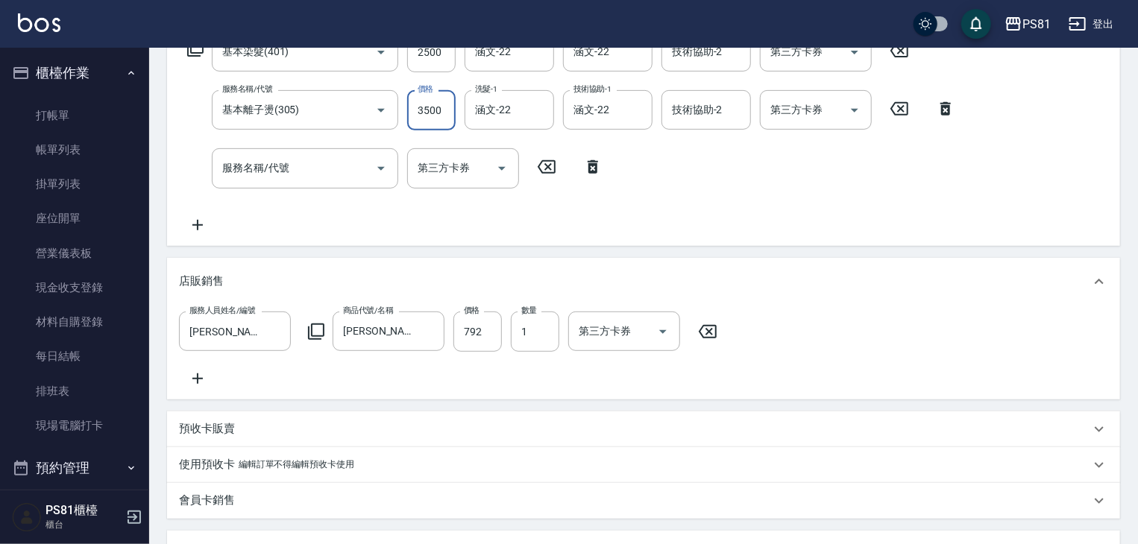
click at [433, 101] on input "3500" at bounding box center [431, 110] width 48 height 40
click at [316, 154] on div "服務名稱/代號" at bounding box center [305, 168] width 186 height 40
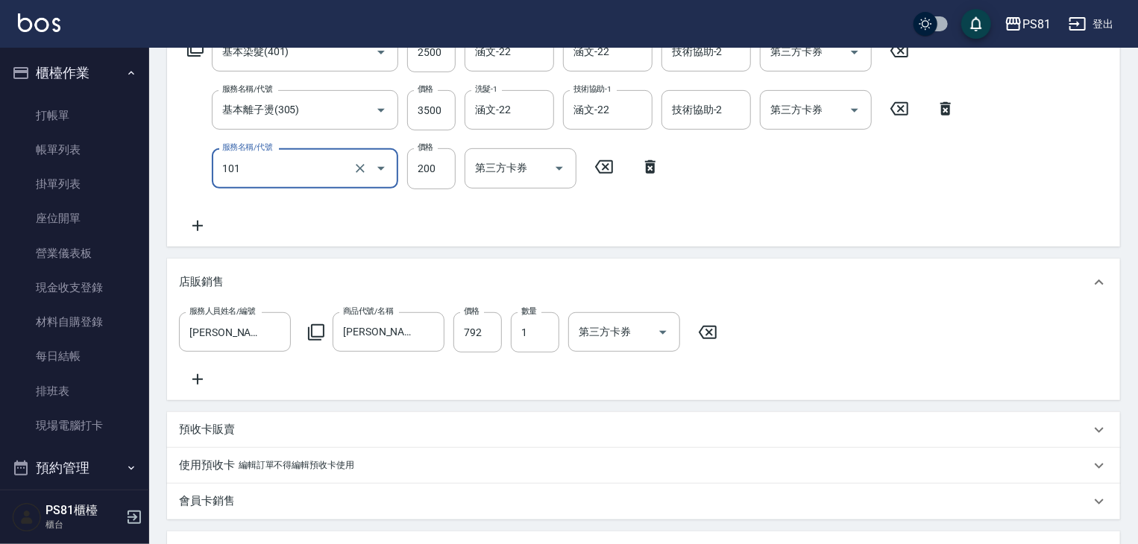
type input "一般洗髮(101)"
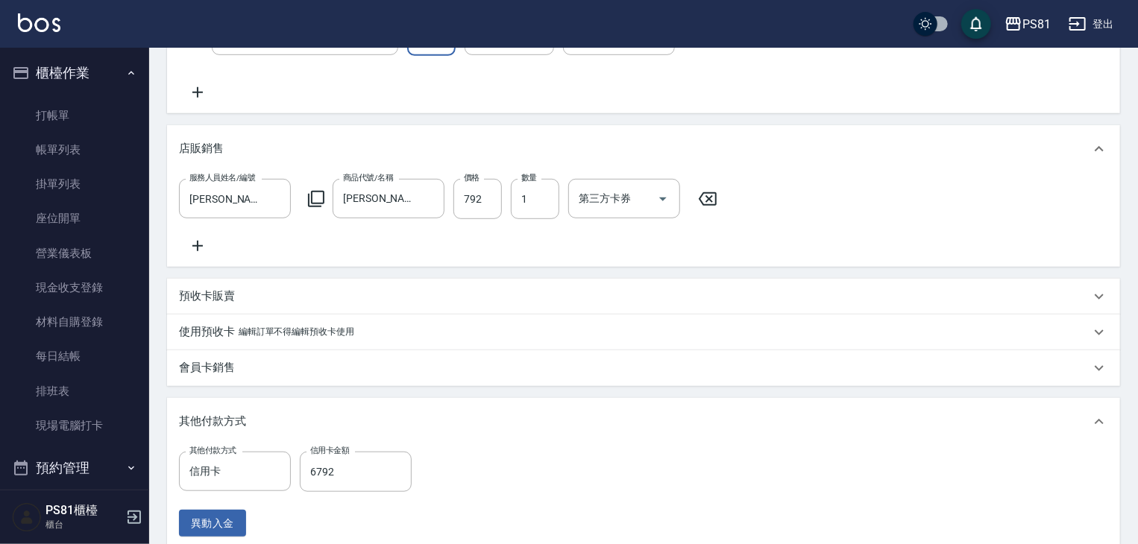
scroll to position [623, 0]
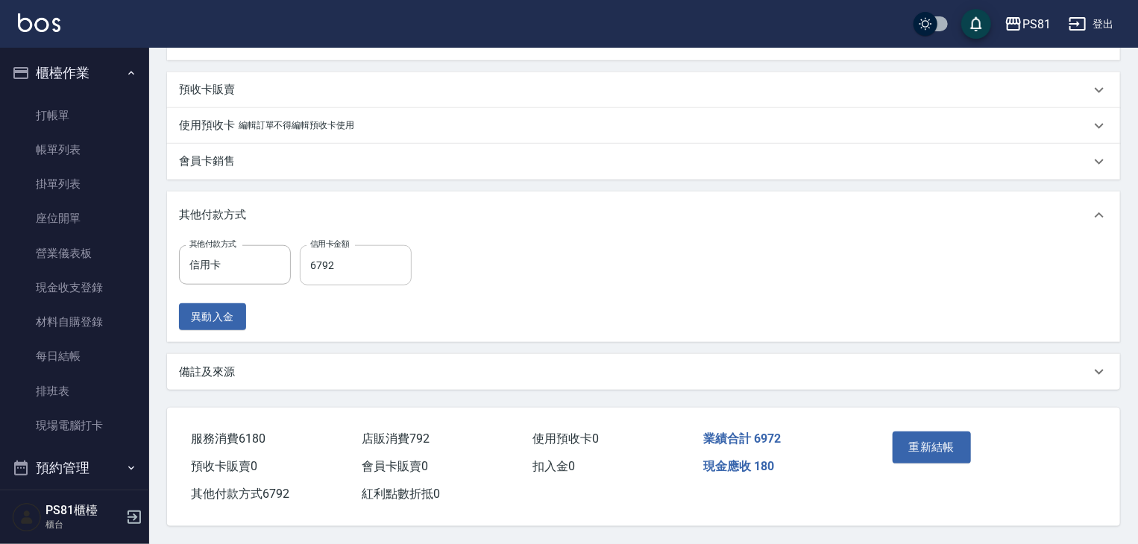
type input "180"
click at [350, 251] on input "6792" at bounding box center [356, 265] width 112 height 40
type input "6972"
click at [960, 454] on button "重新結帳" at bounding box center [932, 447] width 79 height 31
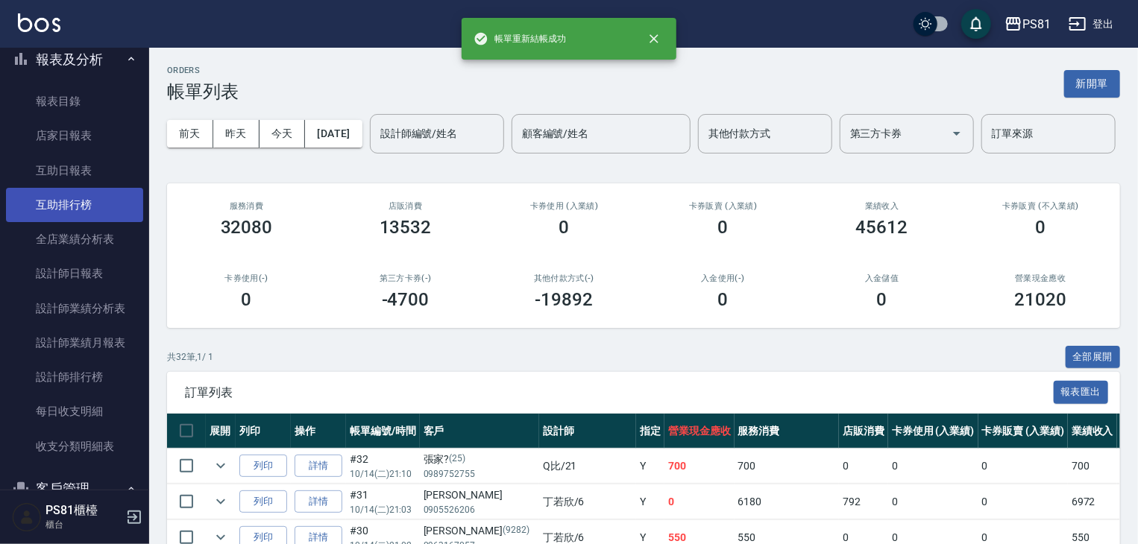
scroll to position [373, 0]
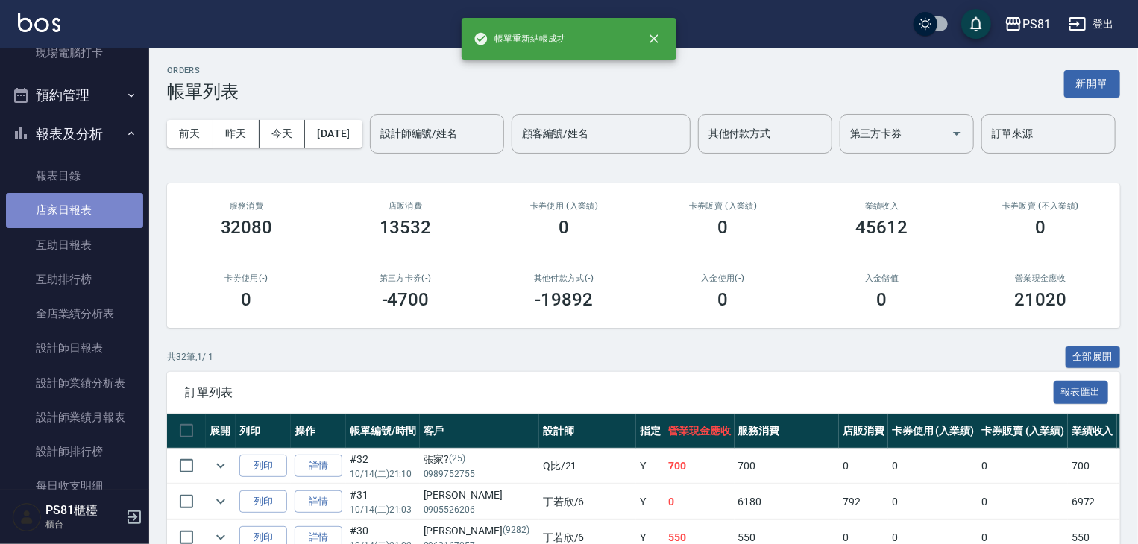
click at [110, 221] on link "店家日報表" at bounding box center [74, 210] width 137 height 34
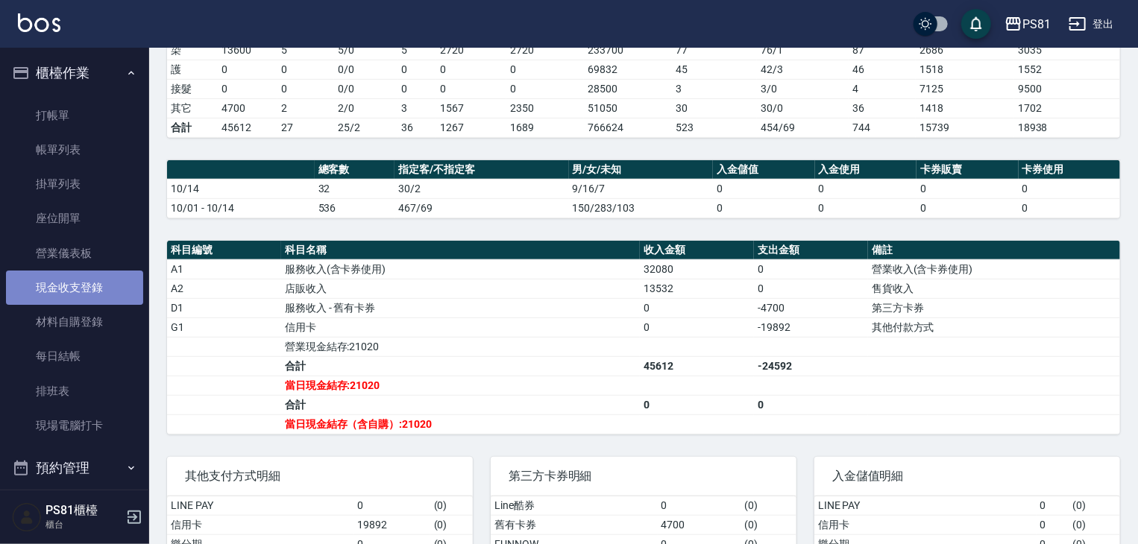
click at [94, 281] on link "現金收支登錄" at bounding box center [74, 288] width 137 height 34
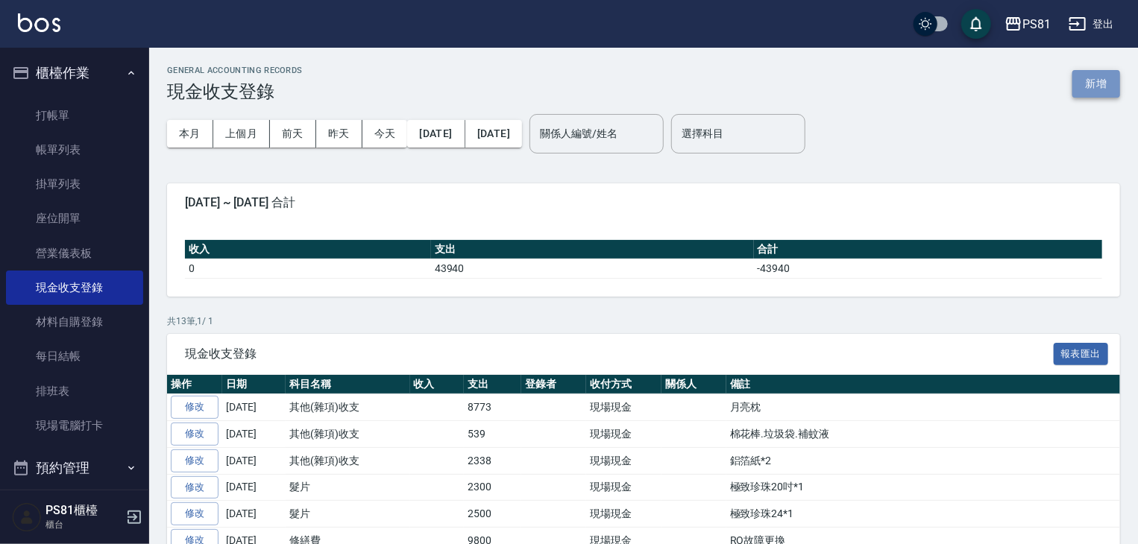
click at [1089, 93] on button "新增" at bounding box center [1096, 84] width 48 height 28
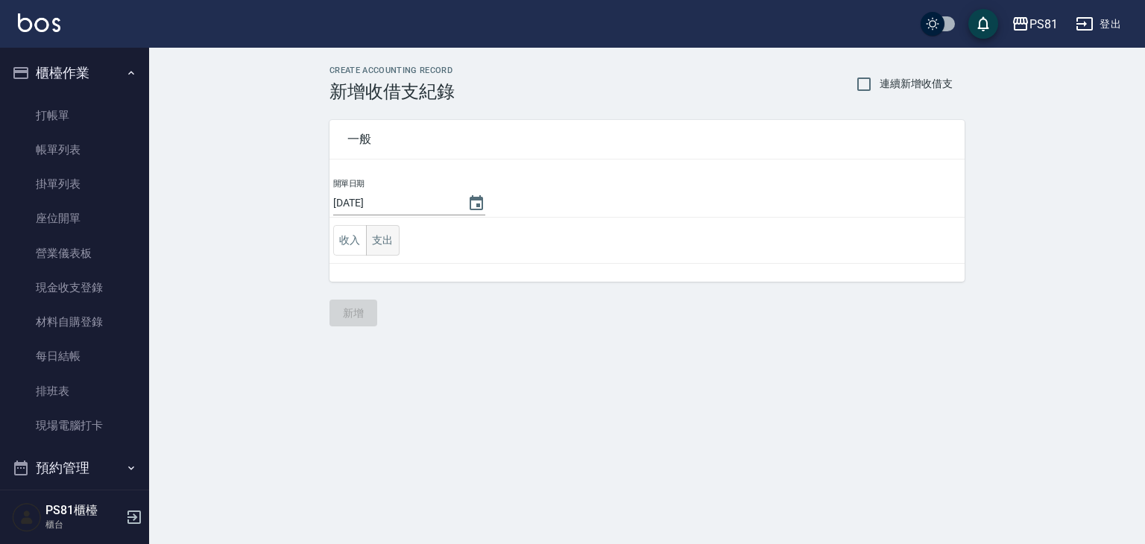
click at [379, 239] on button "支出" at bounding box center [383, 240] width 34 height 31
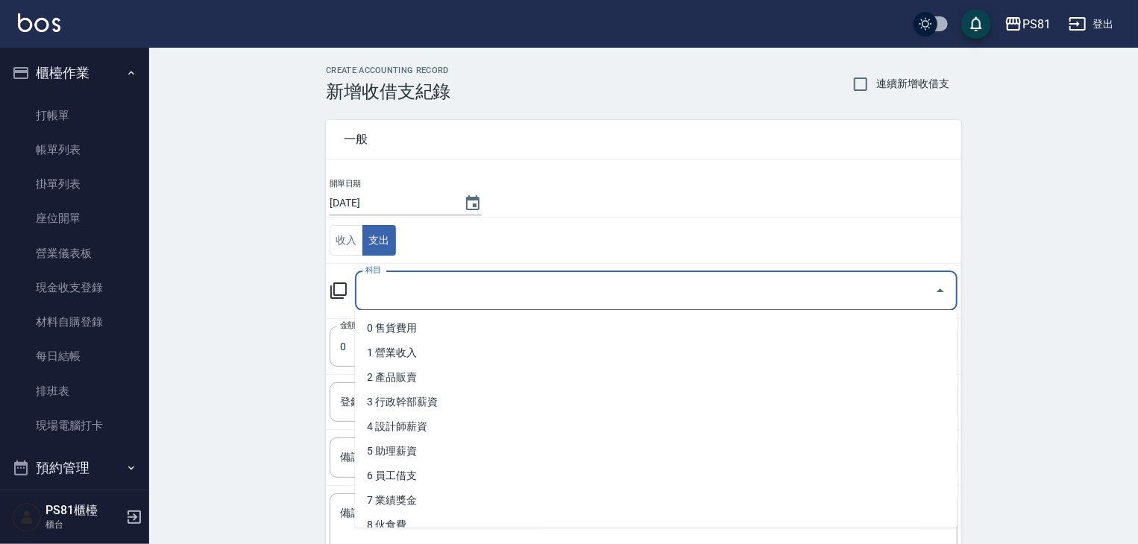
click at [450, 303] on input "科目" at bounding box center [645, 291] width 567 height 26
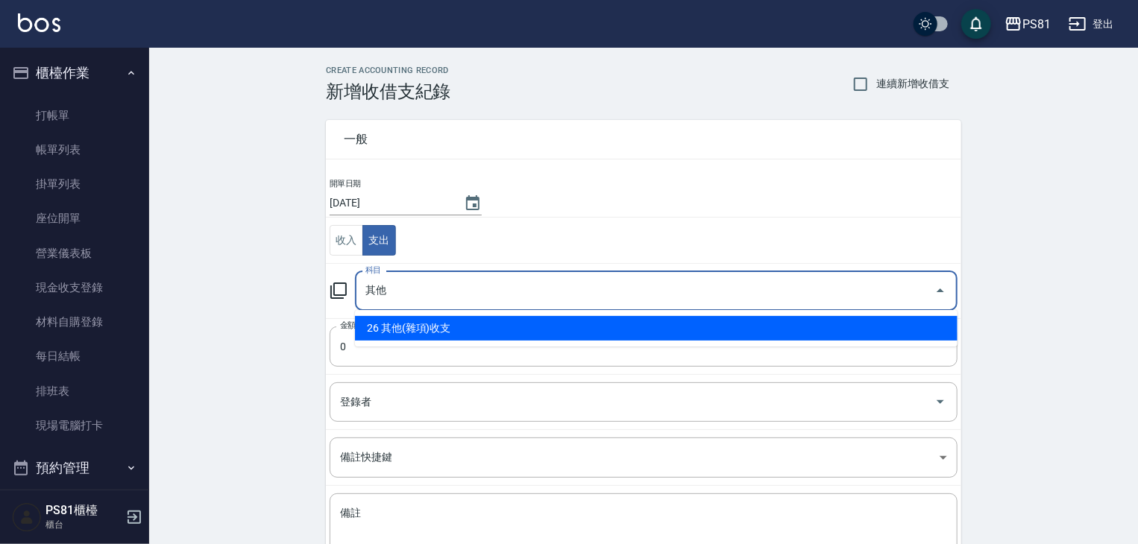
click at [441, 321] on li "26 其他(雜項)收支" at bounding box center [656, 328] width 603 height 25
type input "26 其他(雜項)收支"
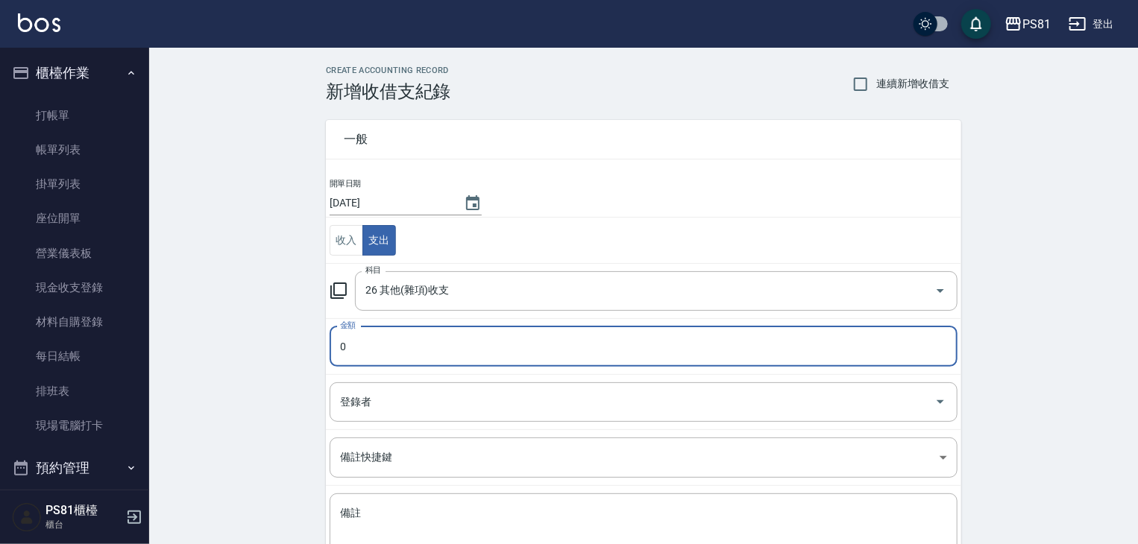
click at [406, 347] on input "0" at bounding box center [644, 347] width 628 height 40
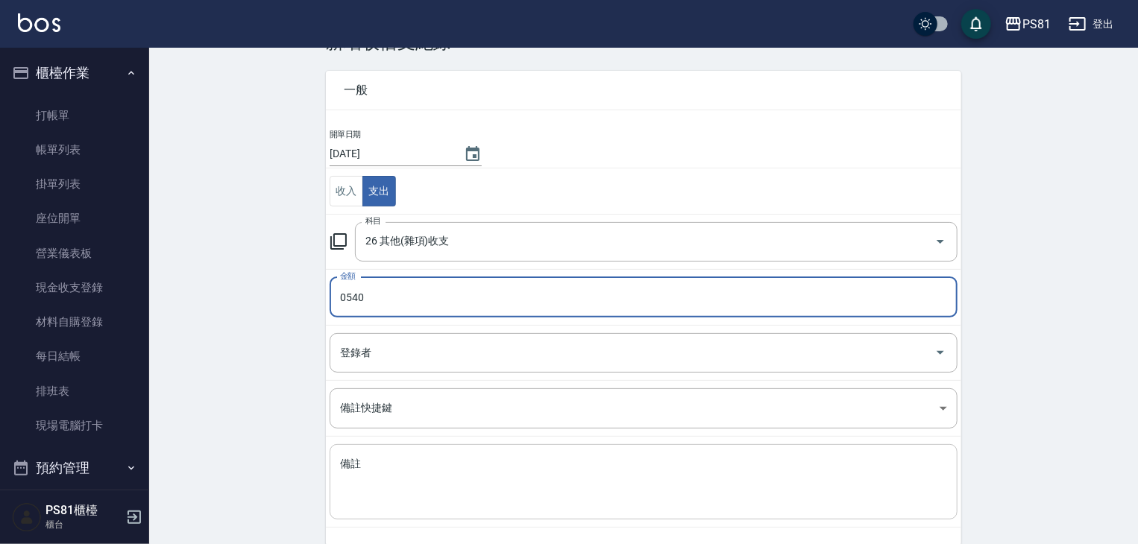
scroll to position [75, 0]
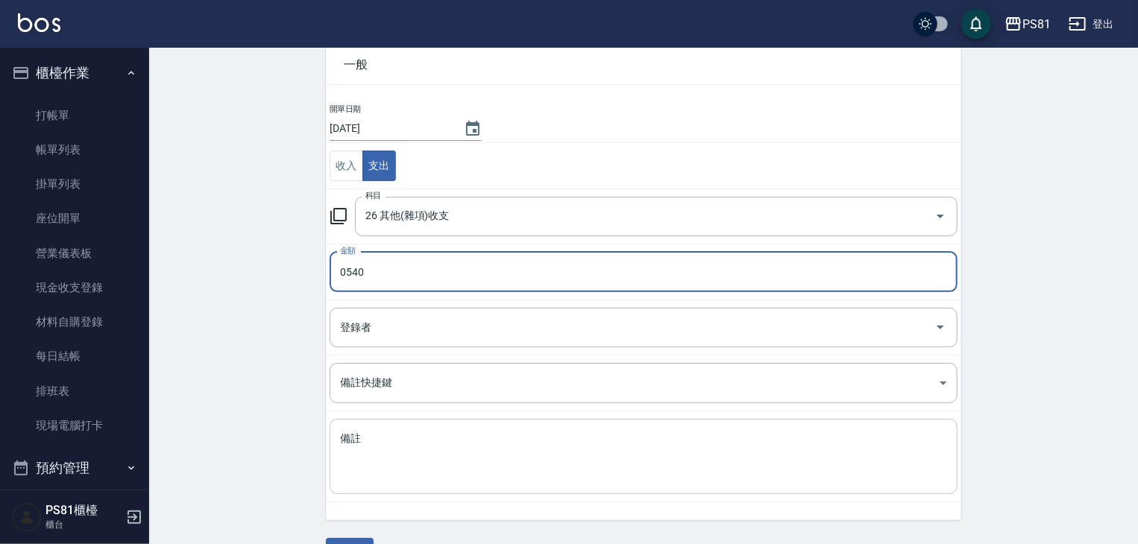
type input "0540"
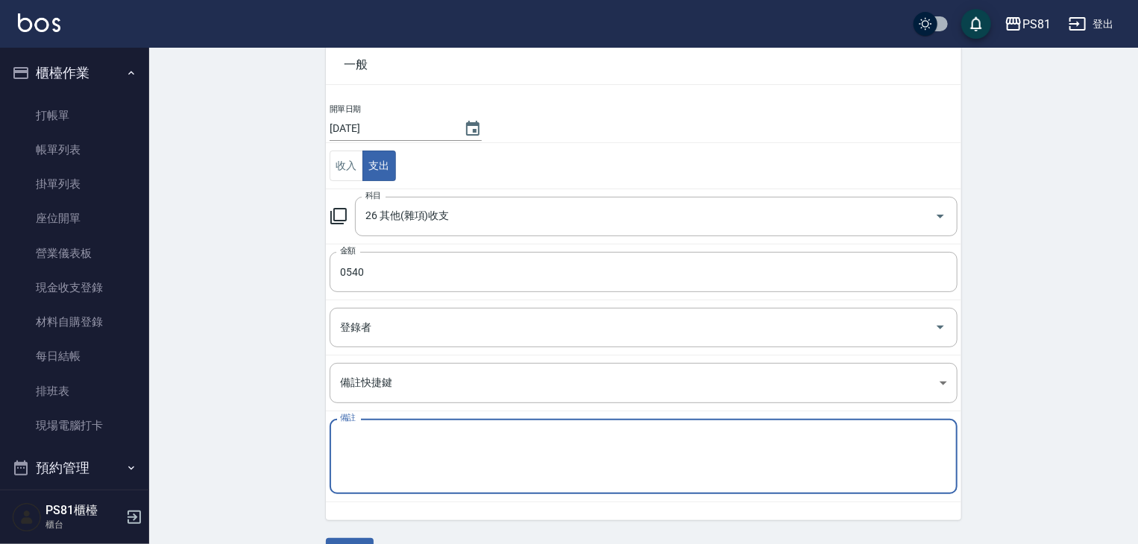
click at [415, 441] on textarea "備註" at bounding box center [643, 457] width 607 height 51
type textarea "d"
type textarea "第"
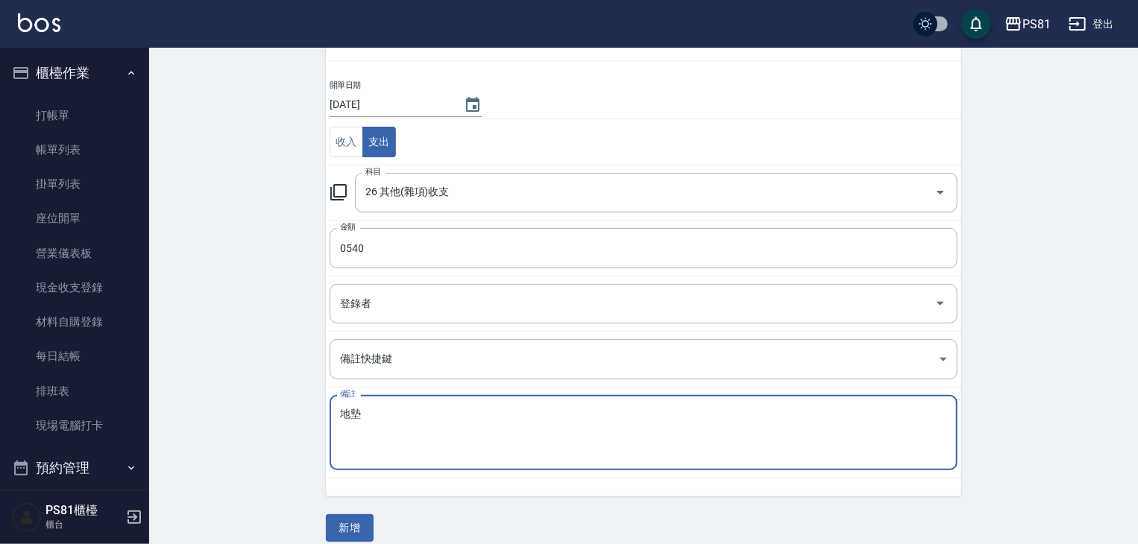
scroll to position [113, 0]
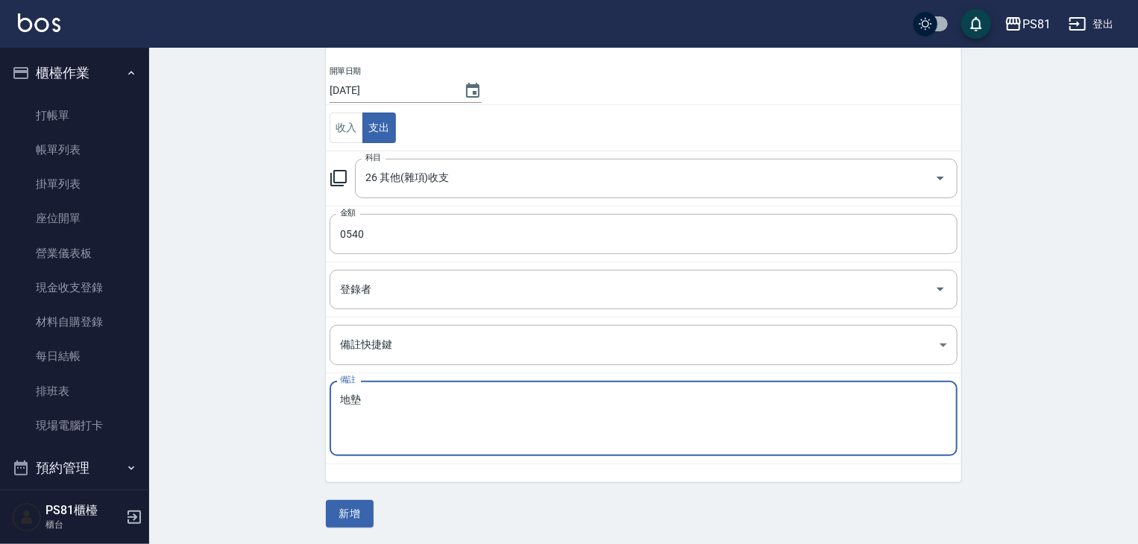
type textarea "地墊"
click at [346, 507] on button "新增" at bounding box center [350, 514] width 48 height 28
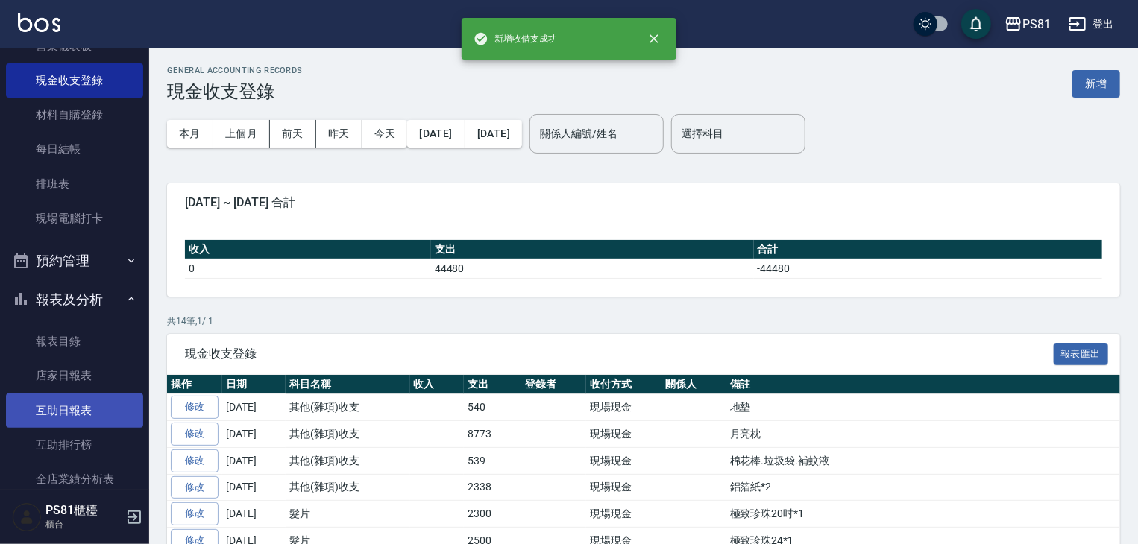
scroll to position [224, 0]
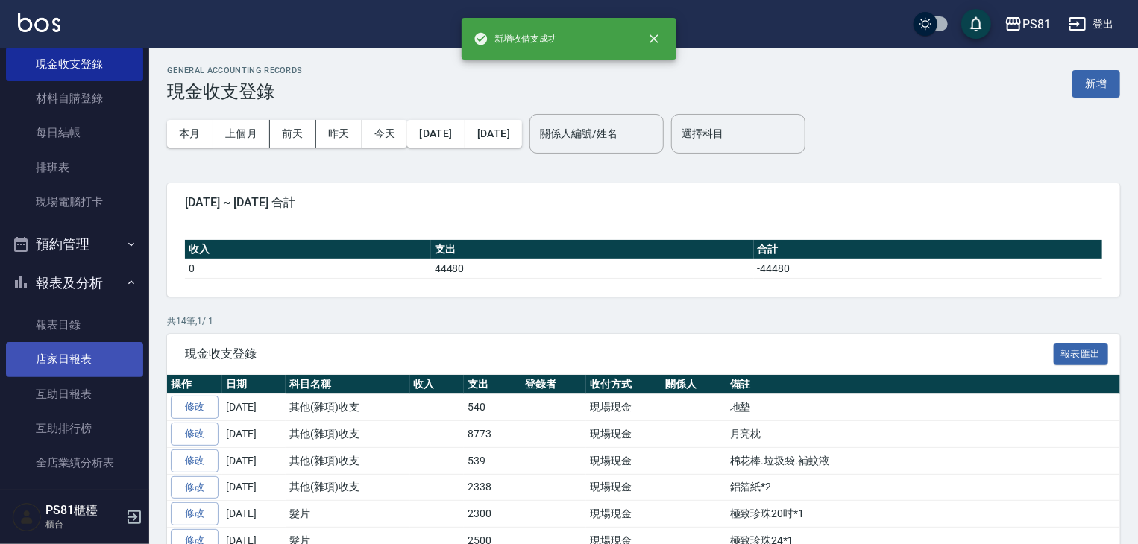
click at [113, 365] on link "店家日報表" at bounding box center [74, 359] width 137 height 34
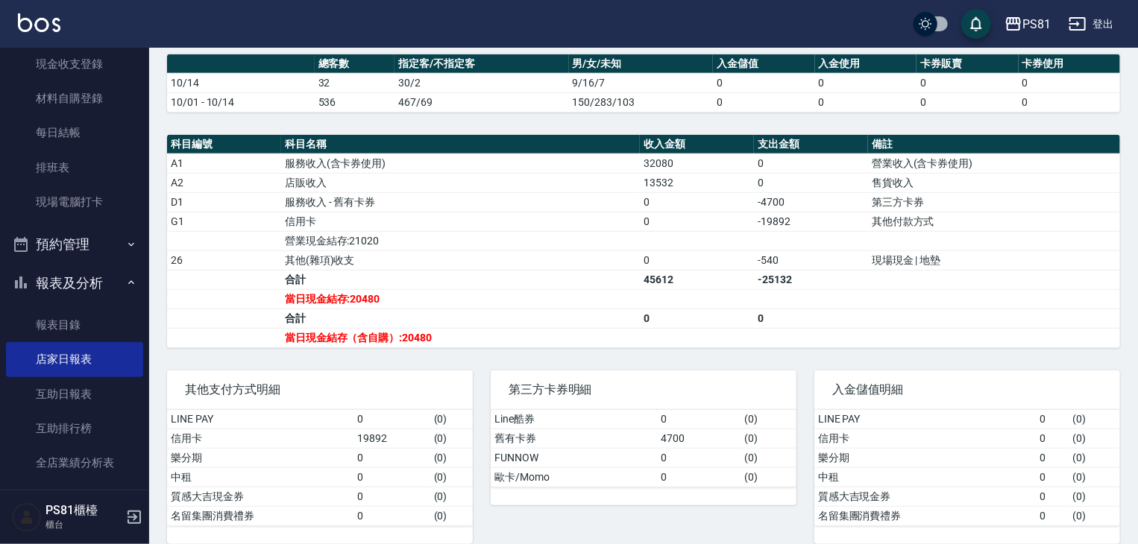
scroll to position [417, 0]
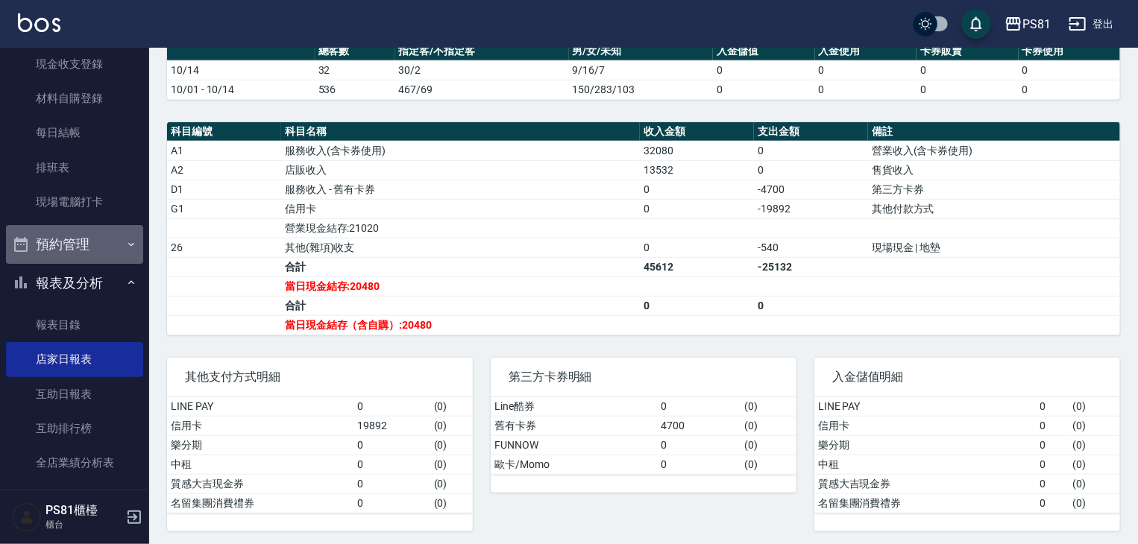
drag, startPoint x: 126, startPoint y: 262, endPoint x: 142, endPoint y: 285, distance: 28.3
click at [137, 272] on nav "櫃檯作業 打帳單 帳單列表 掛單列表 座位開單 營業儀表板 現金收支登錄 材料自購登錄 每日結帳 排班表 現場電腦打卡 預約管理 預約管理 單日預約紀錄 單週…" at bounding box center [74, 269] width 149 height 442
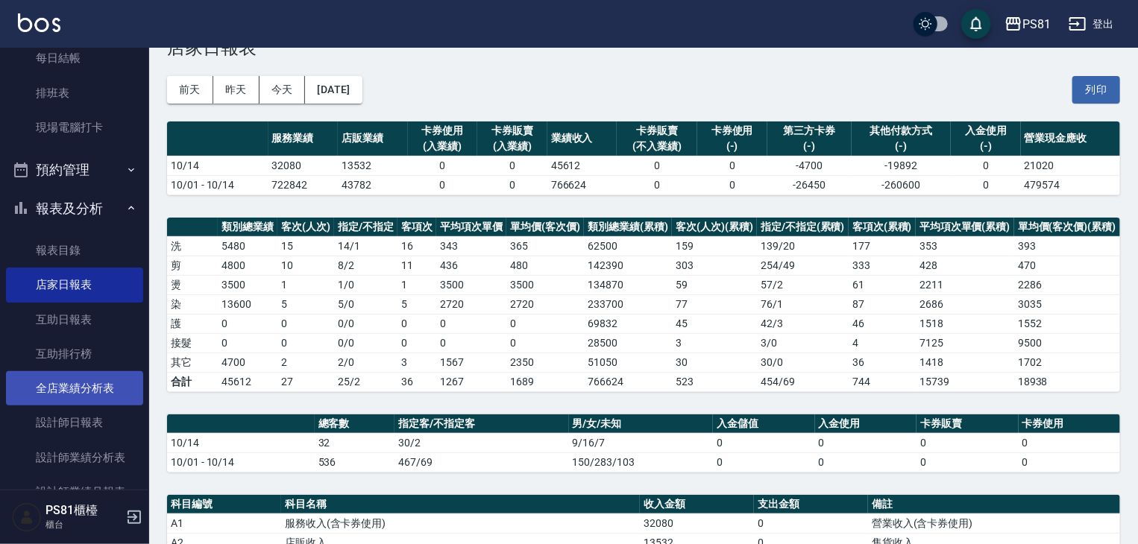
scroll to position [373, 0]
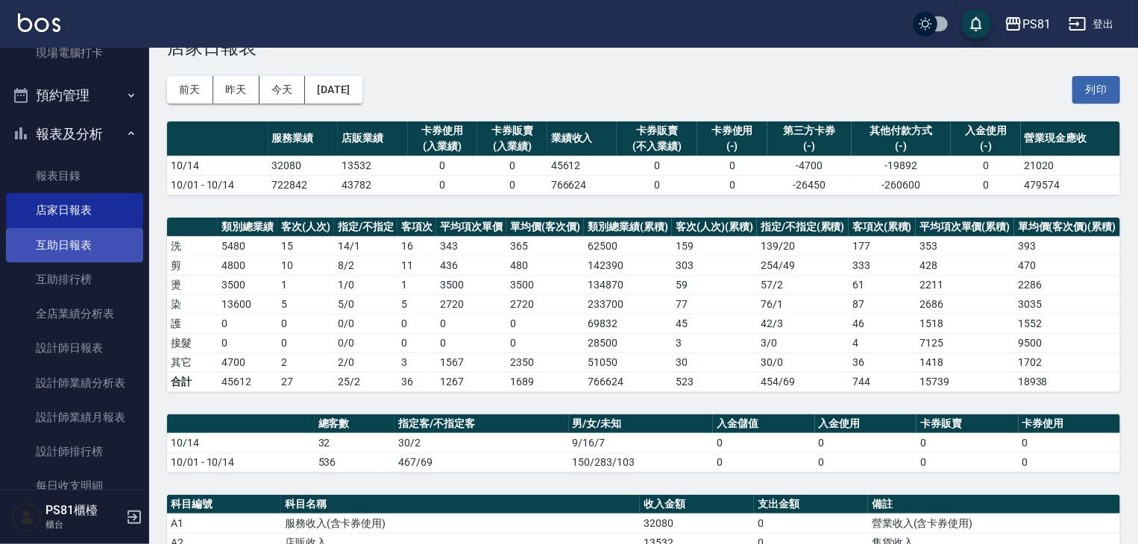
click at [101, 247] on link "互助日報表" at bounding box center [74, 245] width 137 height 34
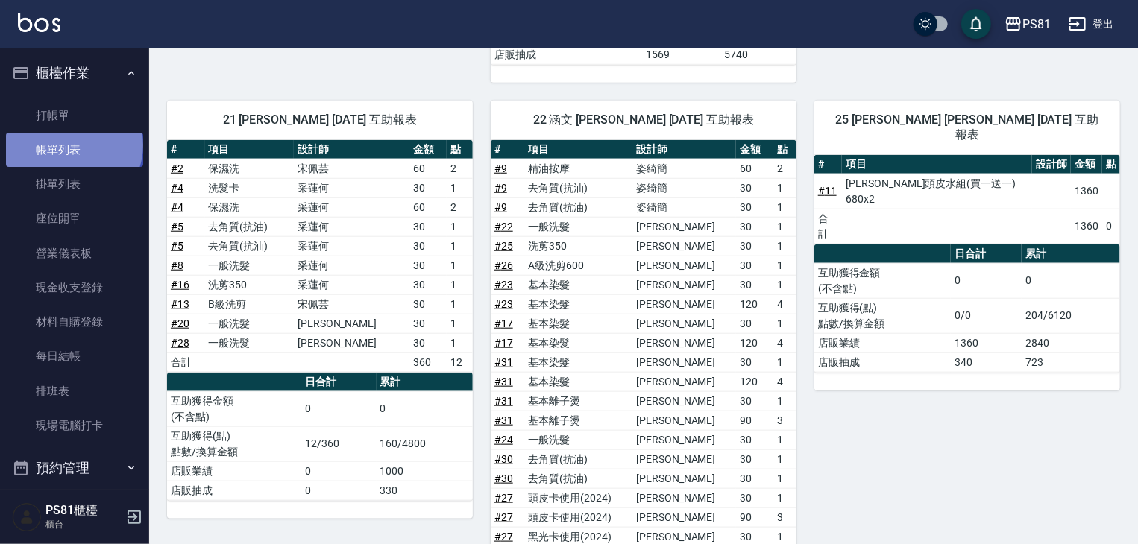
click at [72, 145] on link "帳單列表" at bounding box center [74, 150] width 137 height 34
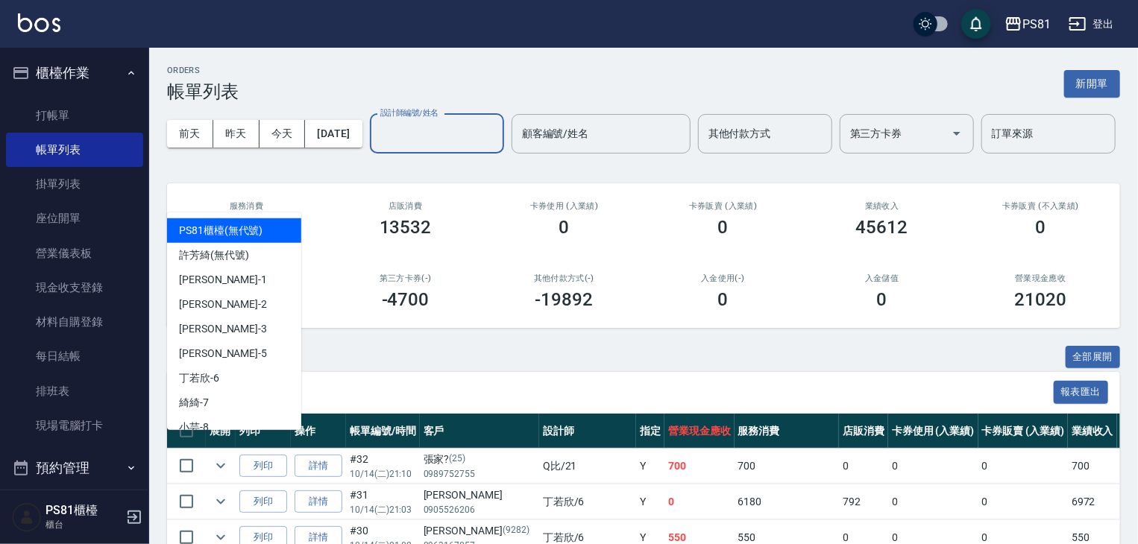
click at [377, 147] on input "設計師編號/姓名" at bounding box center [437, 134] width 121 height 26
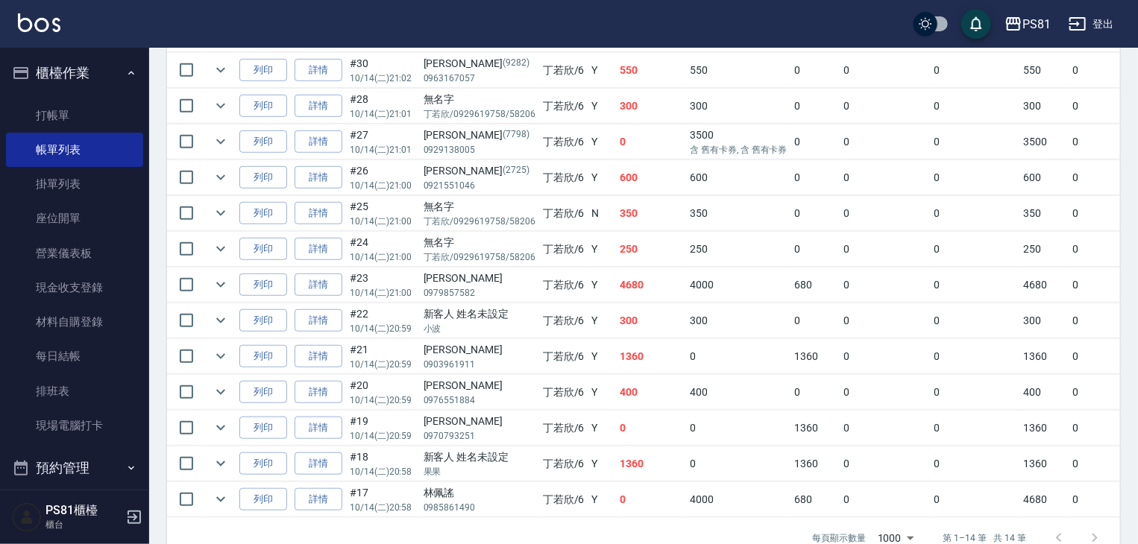
scroll to position [518, 0]
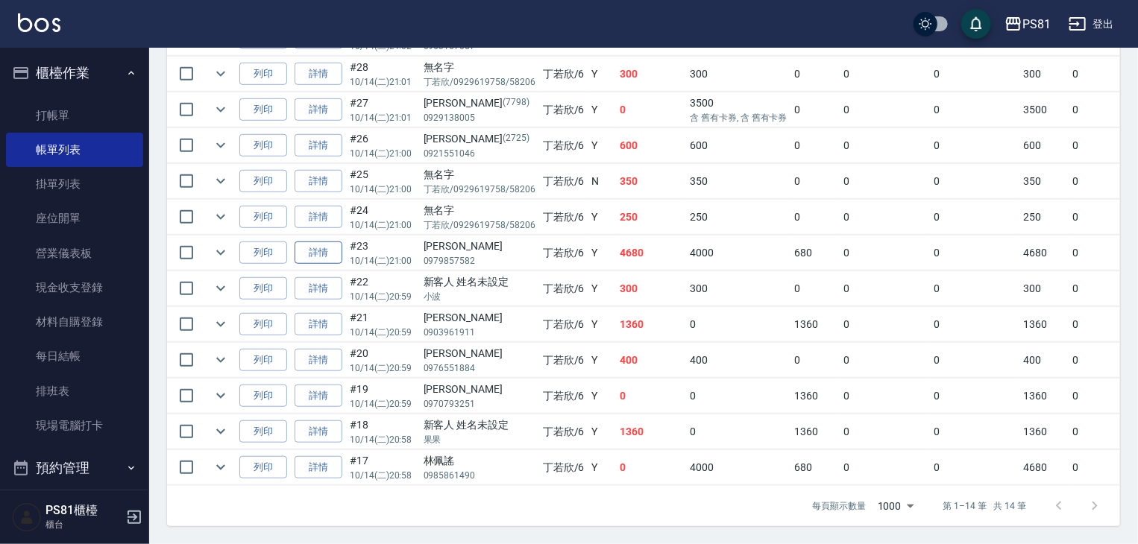
type input "[PERSON_NAME]-6"
click at [320, 246] on link "詳情" at bounding box center [319, 253] width 48 height 23
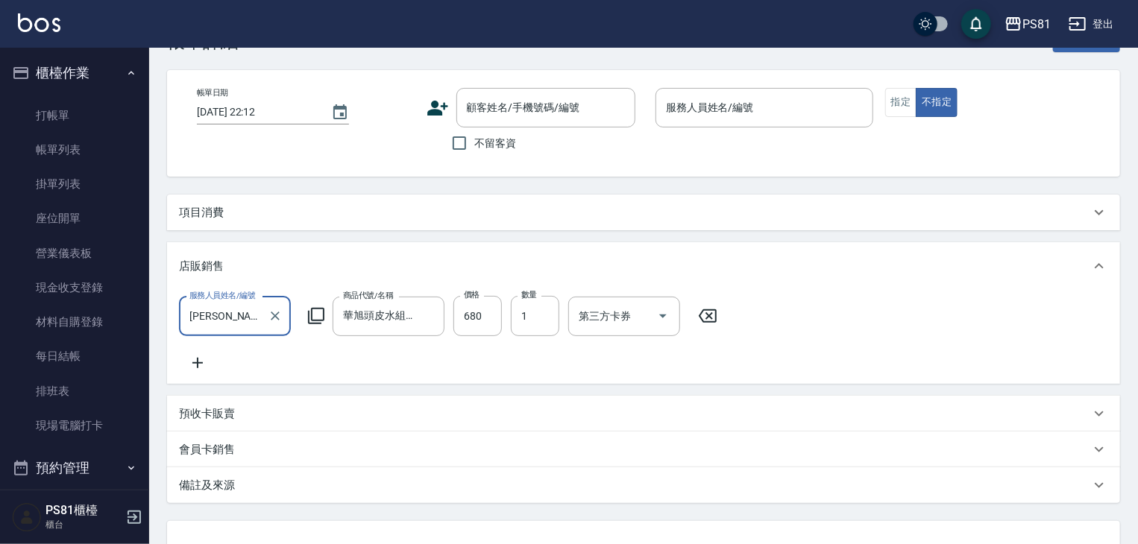
type input "[DATE] 21:00"
type input "[PERSON_NAME]-6"
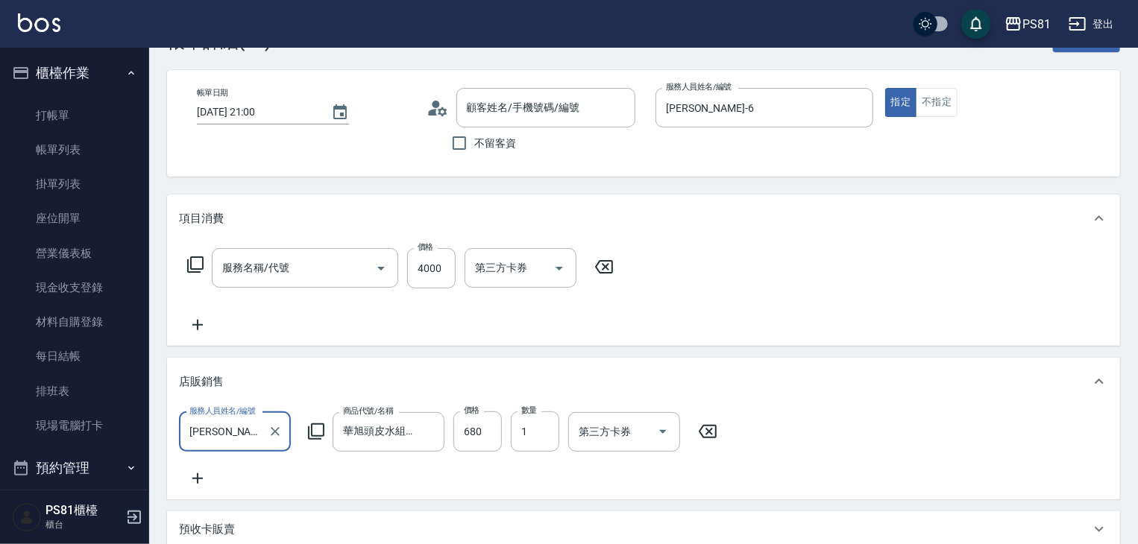
scroll to position [75, 0]
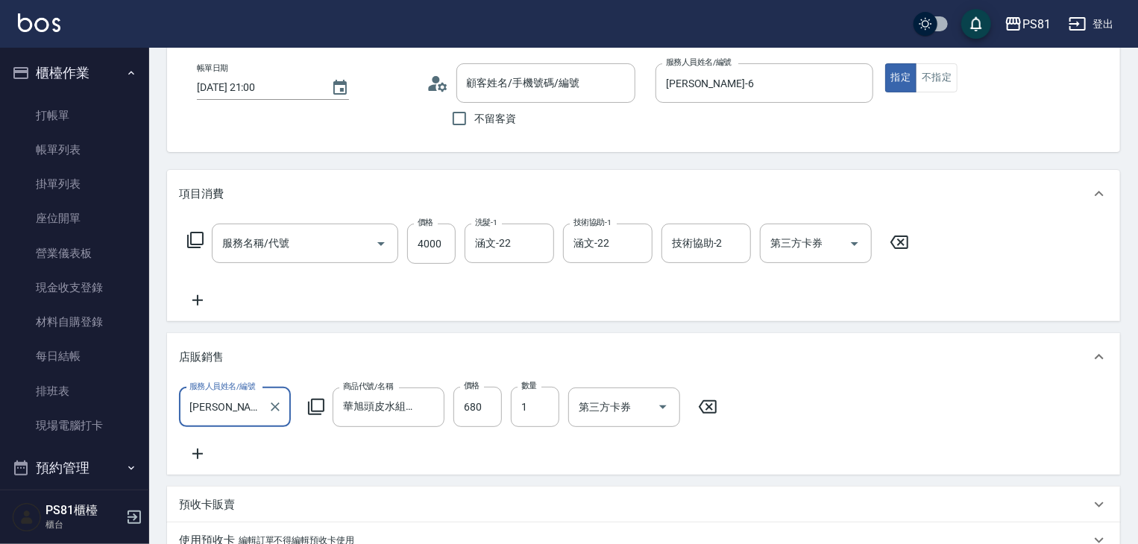
type input "基本染髮(401)"
type input "[PERSON_NAME]/0979857582/null"
click at [541, 242] on icon "Clear" at bounding box center [538, 243] width 15 height 15
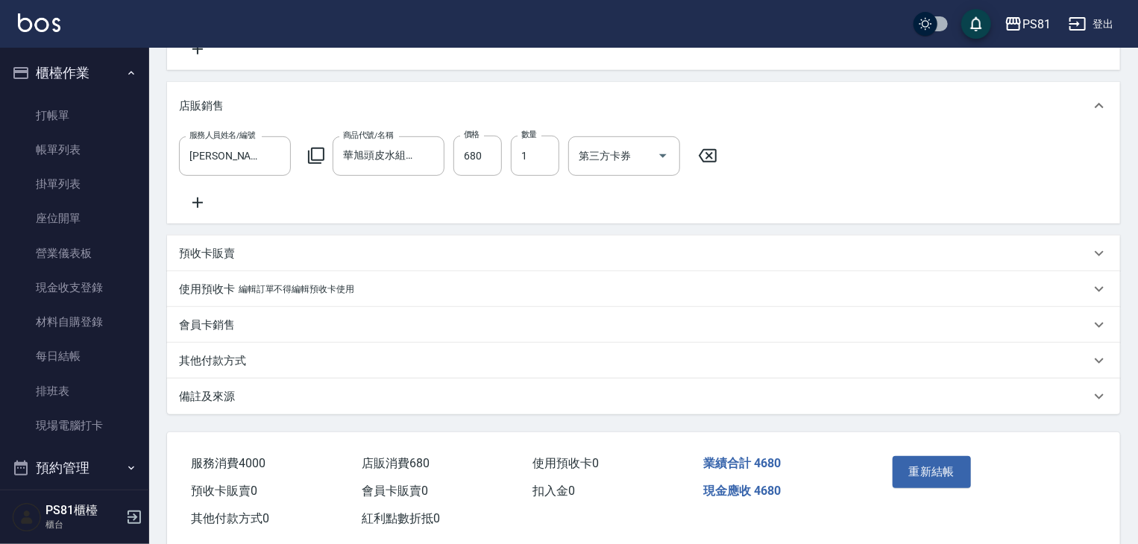
scroll to position [367, 0]
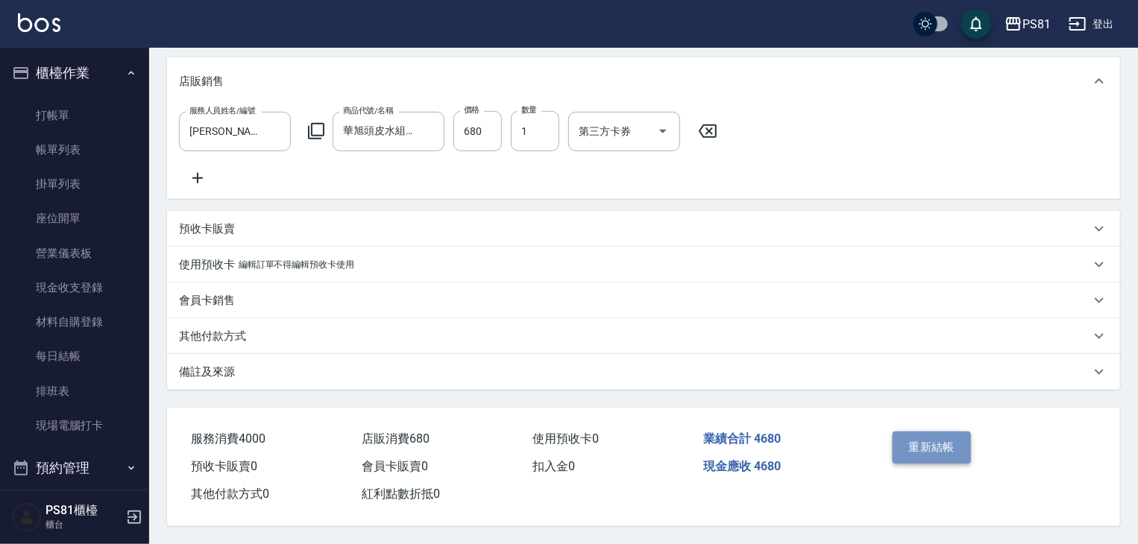
click at [907, 455] on button "重新結帳" at bounding box center [932, 447] width 79 height 31
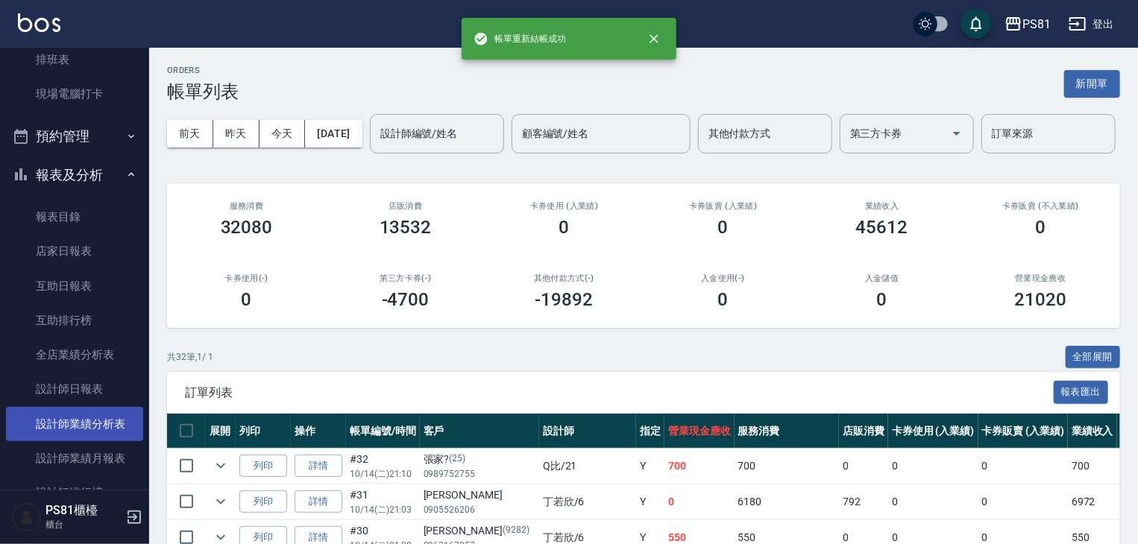
scroll to position [373, 0]
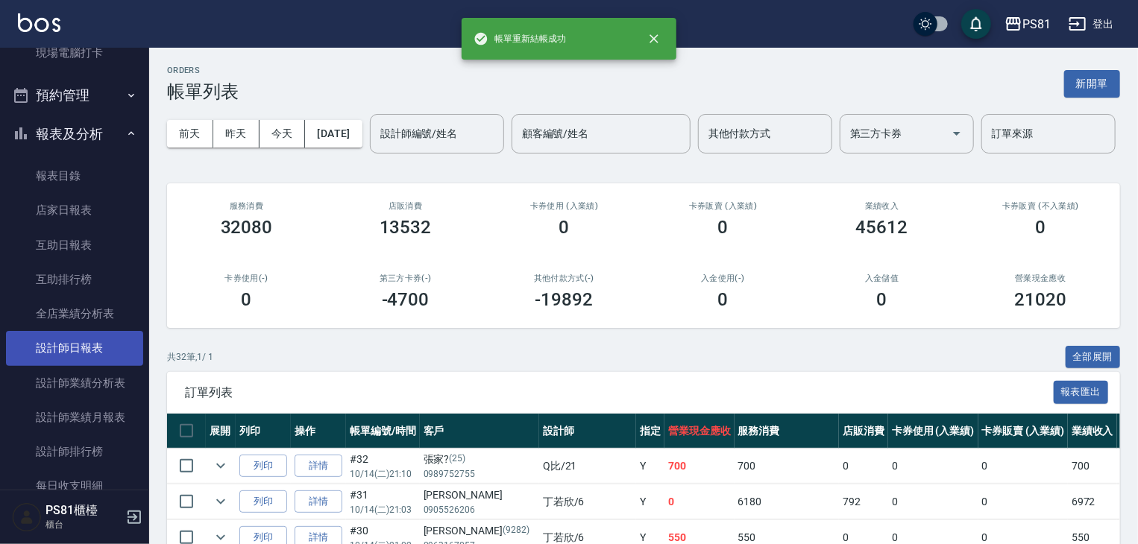
click at [107, 345] on link "設計師日報表" at bounding box center [74, 348] width 137 height 34
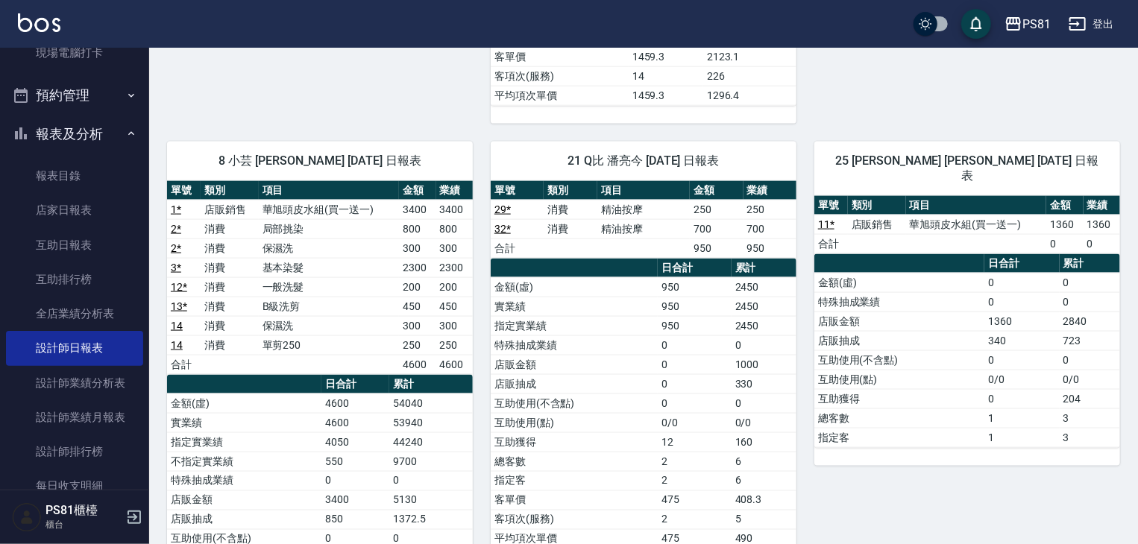
scroll to position [1022, 0]
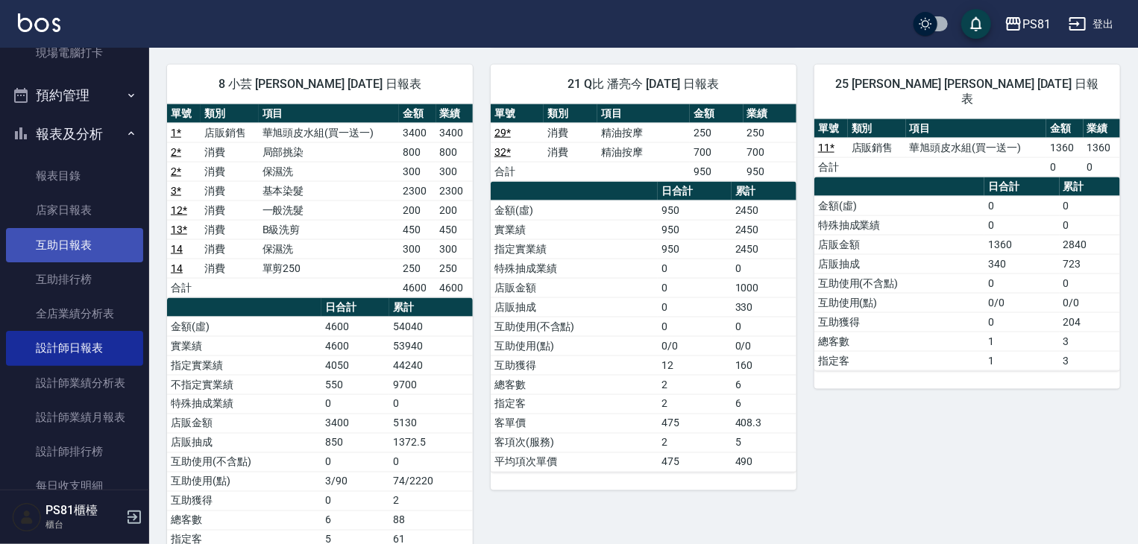
click at [107, 245] on link "互助日報表" at bounding box center [74, 245] width 137 height 34
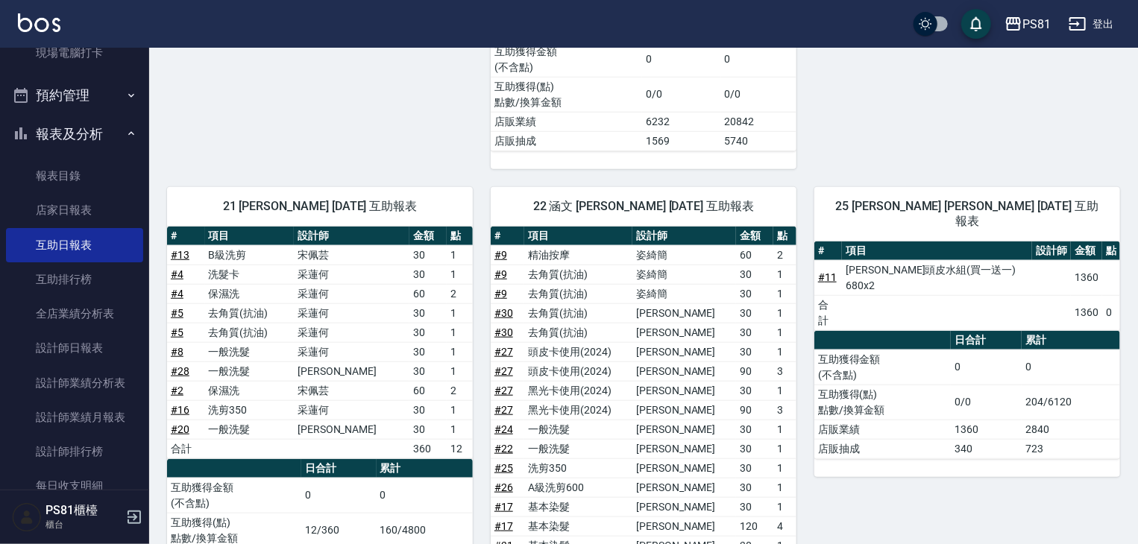
scroll to position [658, 0]
